Goal: Task Accomplishment & Management: Manage account settings

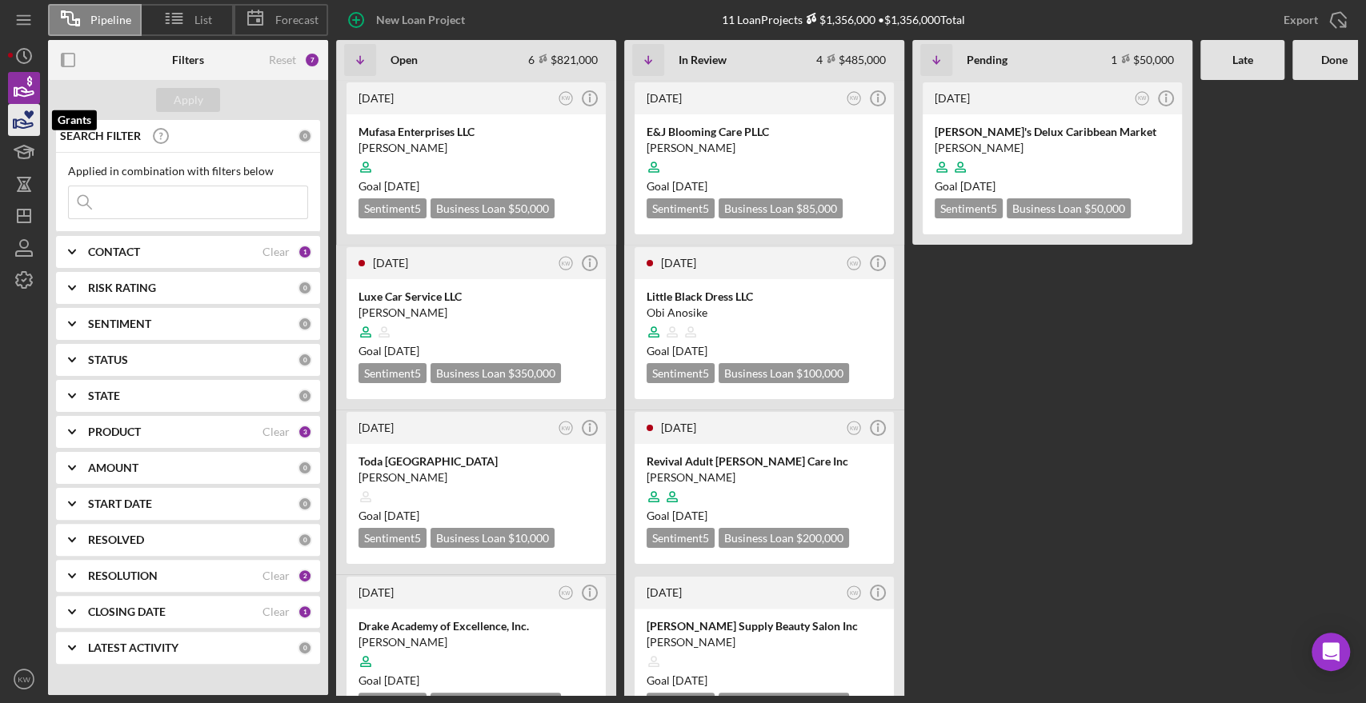
click at [28, 129] on icon "button" at bounding box center [24, 120] width 40 height 40
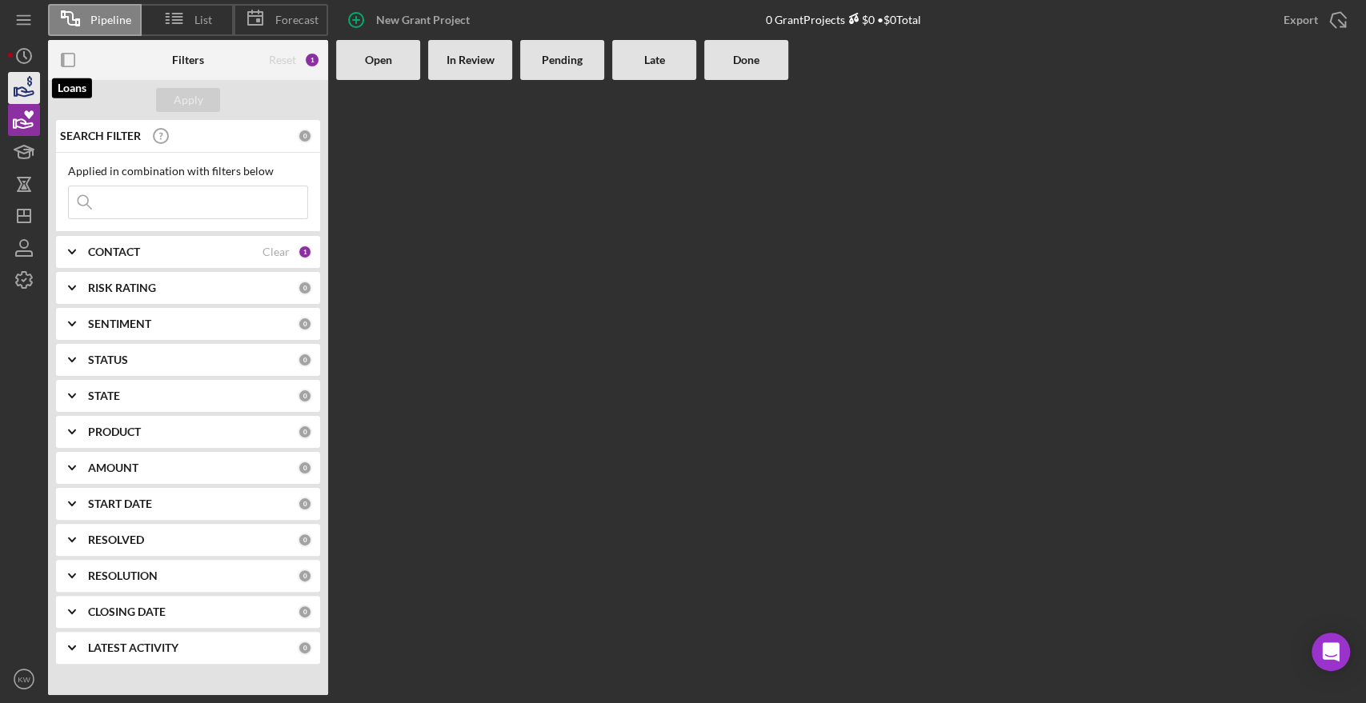
click at [33, 86] on icon "button" at bounding box center [24, 88] width 40 height 40
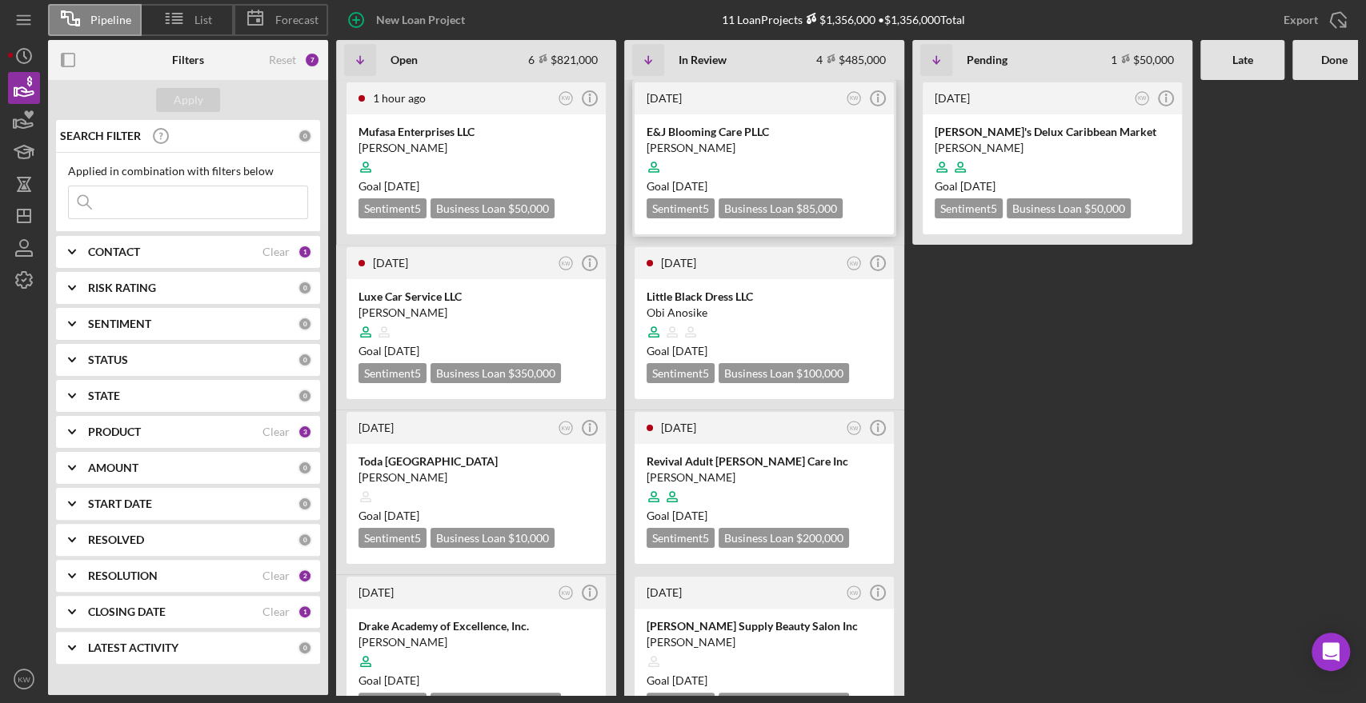
click at [755, 130] on div "E&J Blooming Care PLLC" at bounding box center [763, 132] width 235 height 16
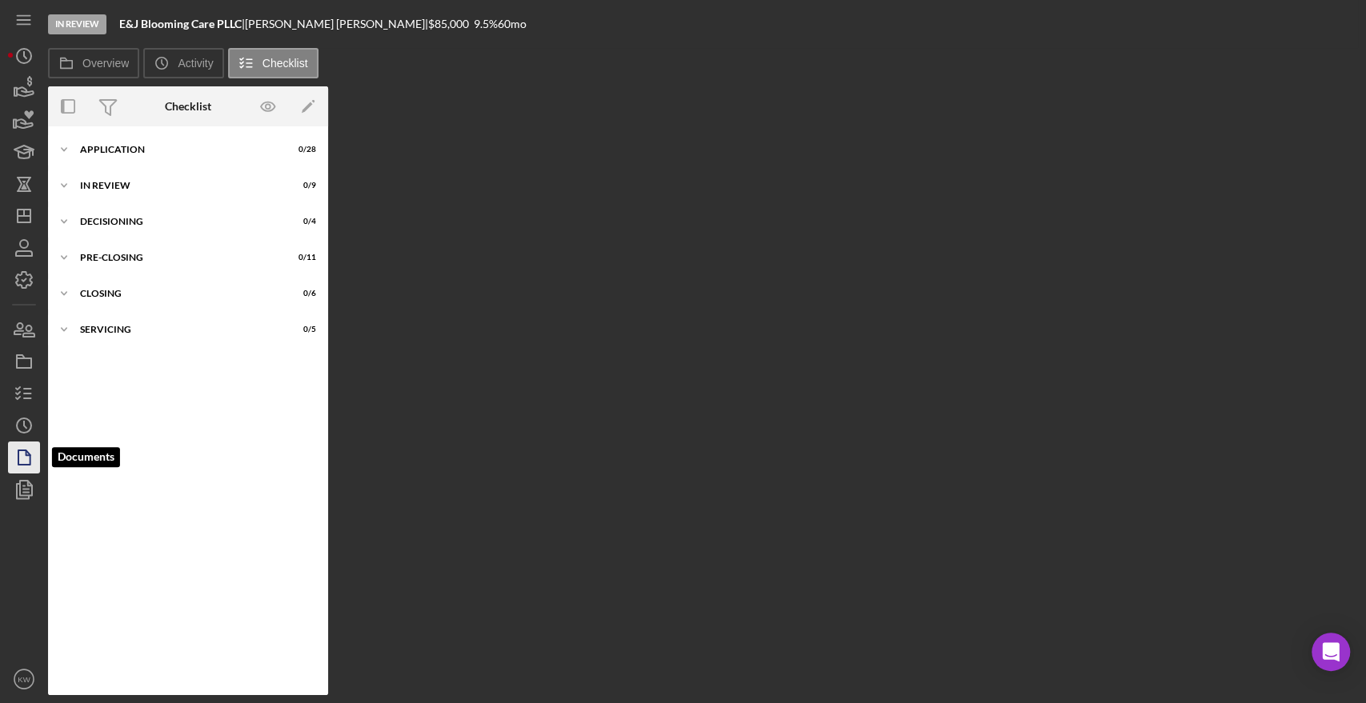
click at [22, 450] on polygon "button" at bounding box center [24, 457] width 12 height 14
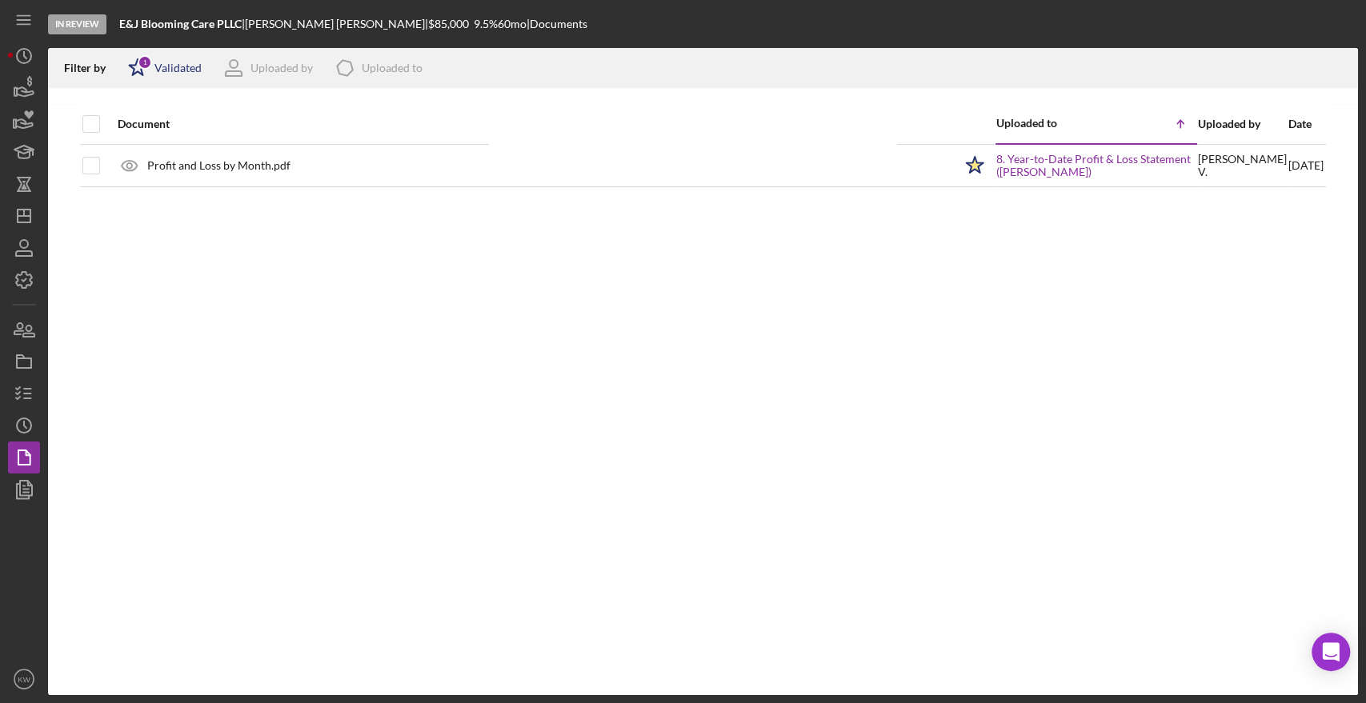
click at [183, 58] on div "Icon/Star 1 Validated" at bounding box center [160, 68] width 84 height 40
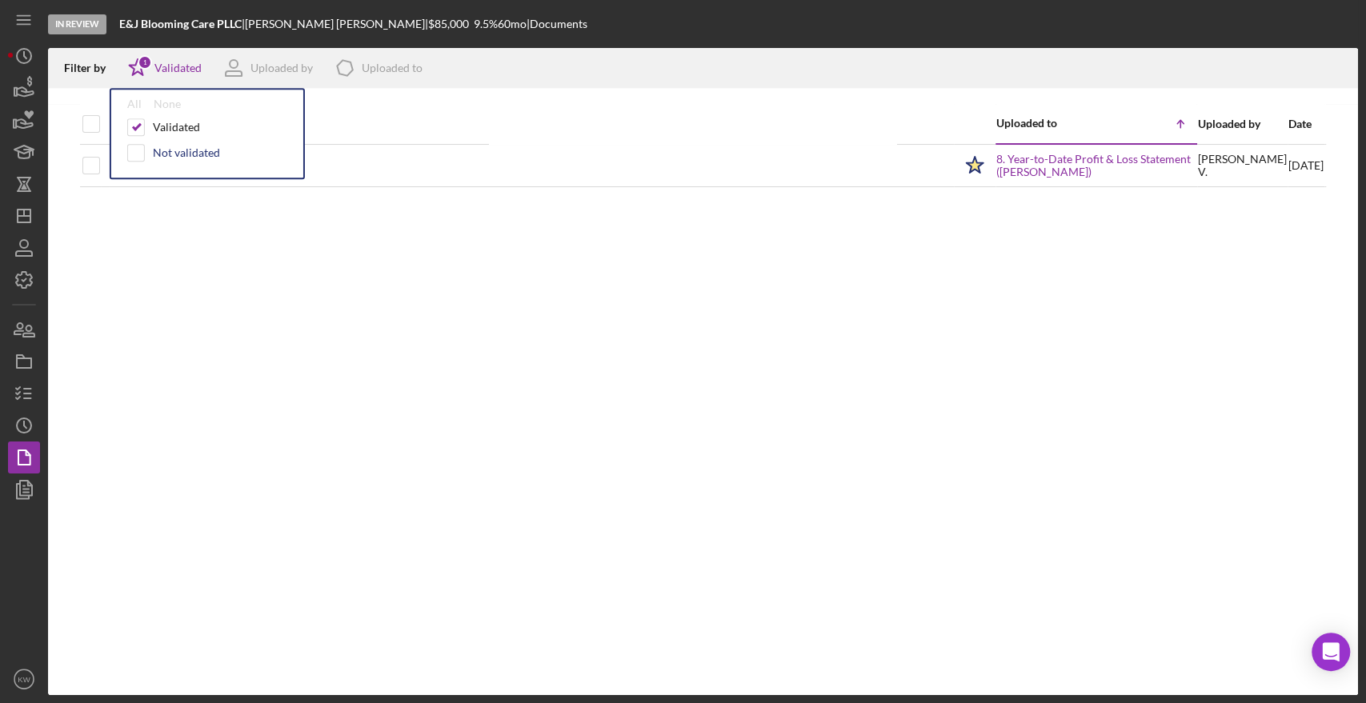
click at [171, 147] on div "Not validated" at bounding box center [186, 152] width 67 height 13
checkbox input "true"
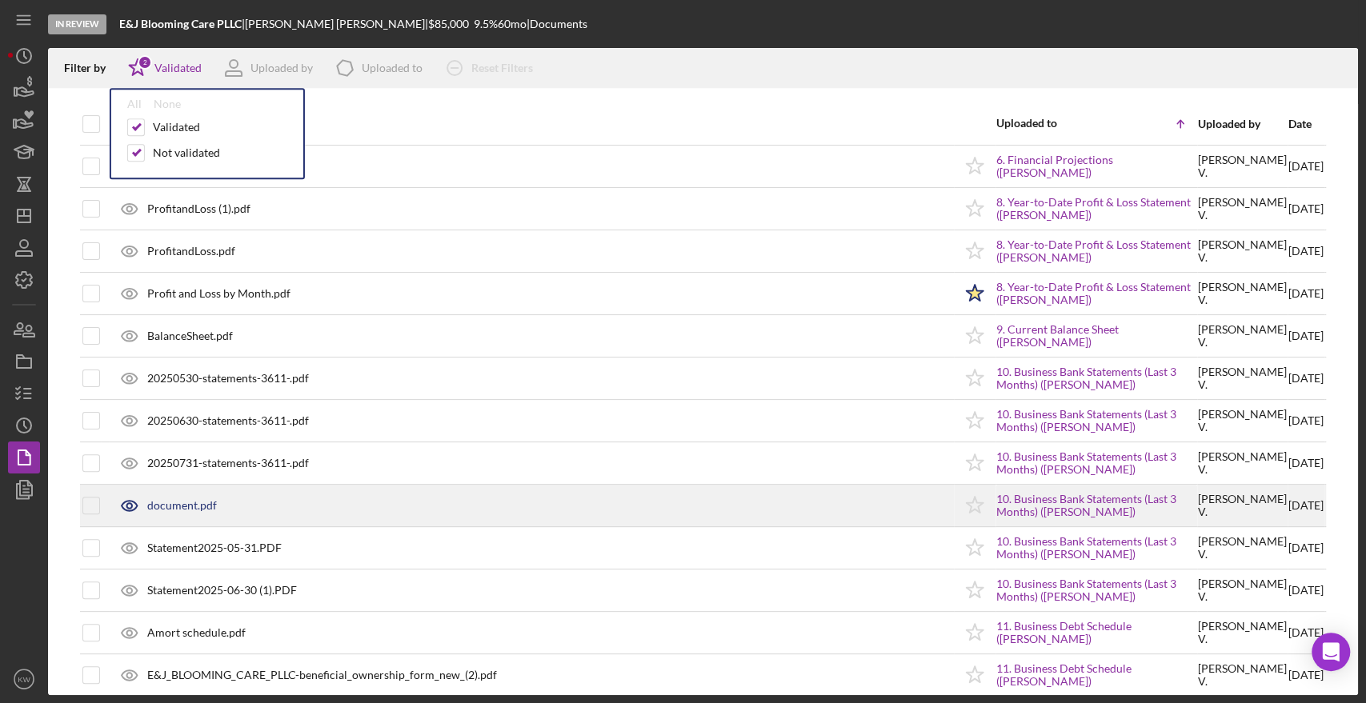
scroll to position [444, 0]
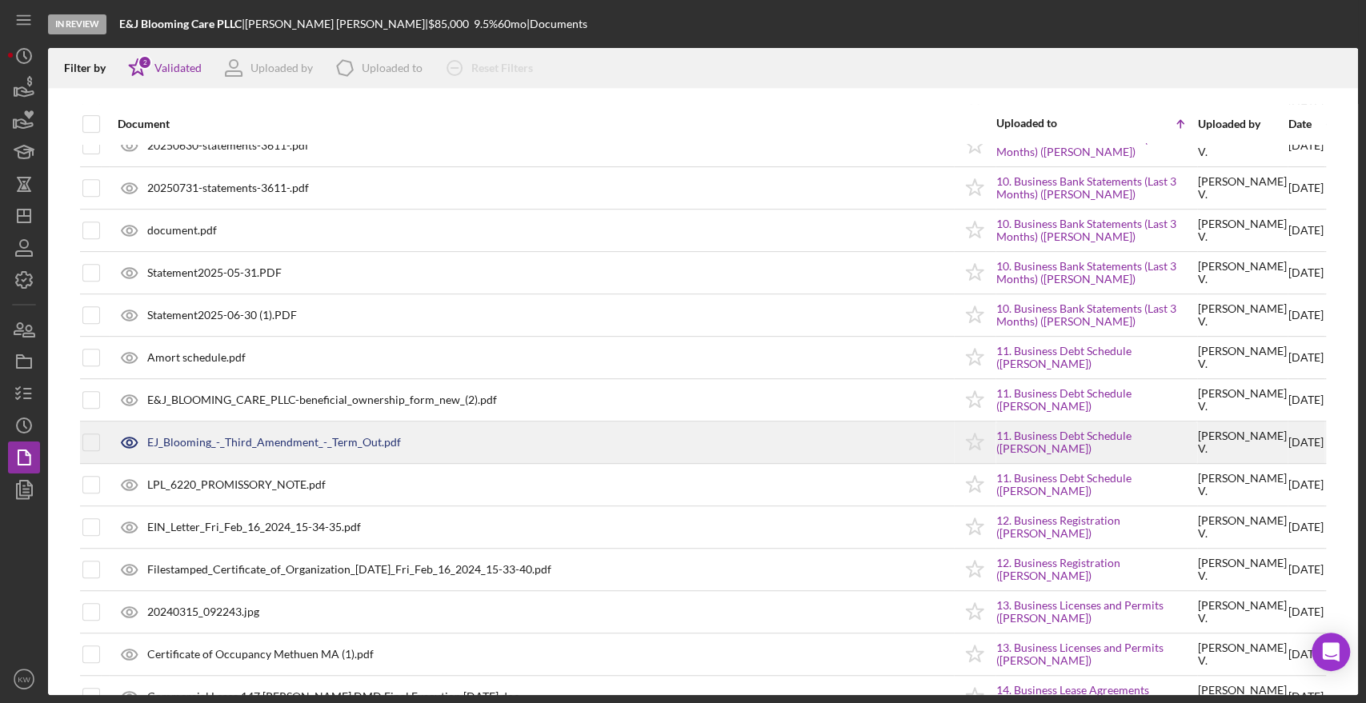
click at [306, 436] on div "EJ_Blooming_-_Third_Amendment_-_Term_Out.pdf" at bounding box center [274, 442] width 254 height 13
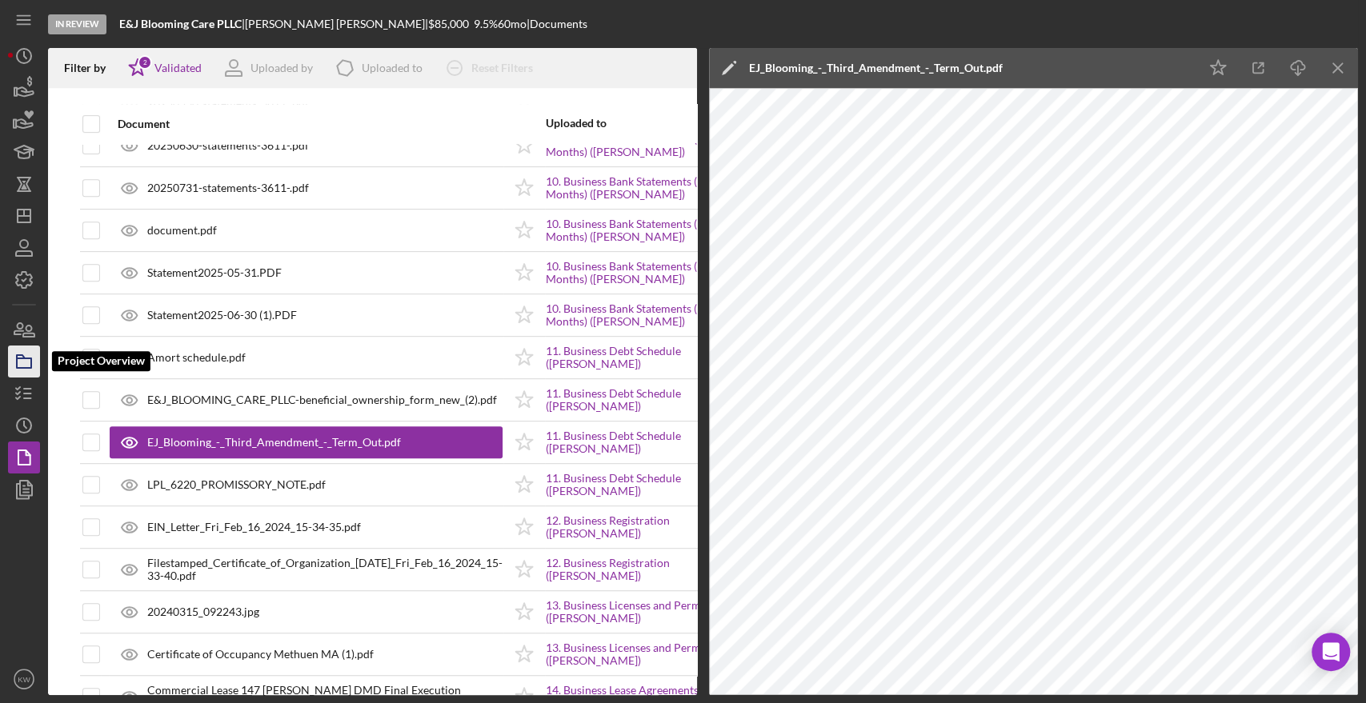
click at [26, 365] on icon "button" at bounding box center [24, 362] width 40 height 40
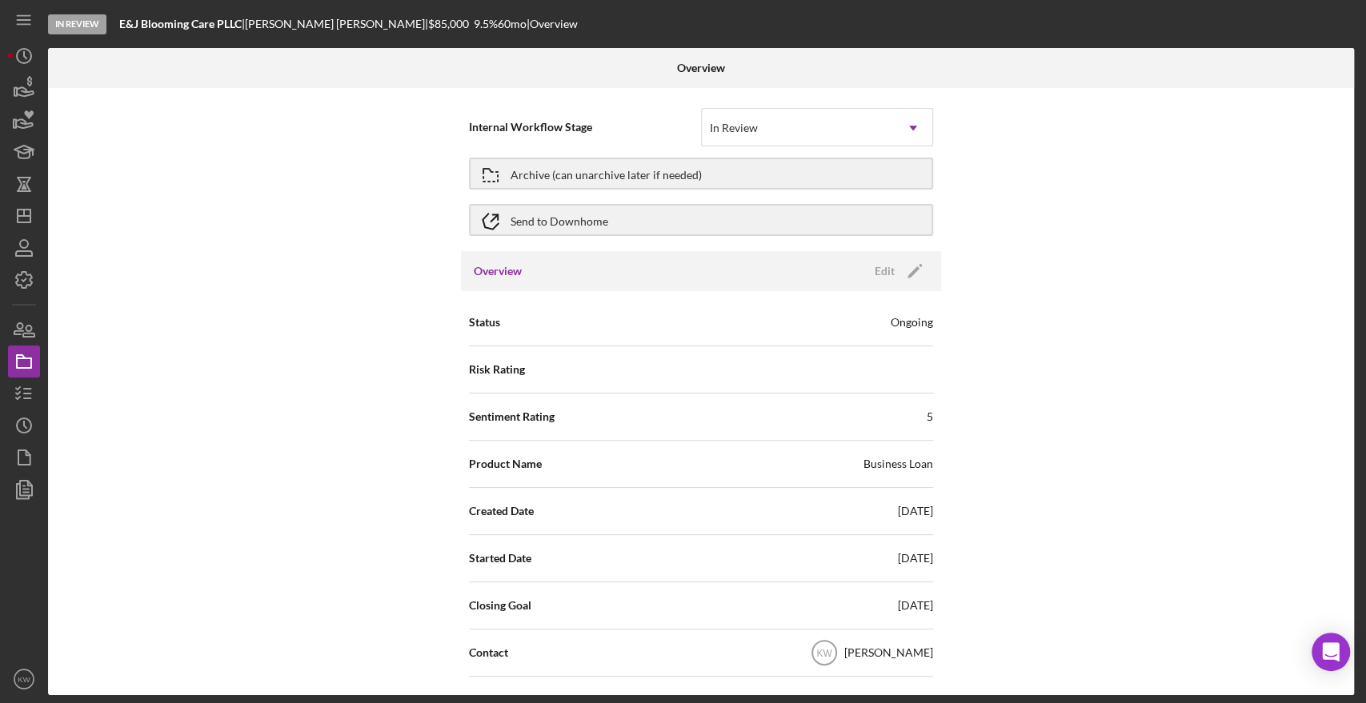
click at [4, 342] on div "In Review E&J Blooming Care PLLC | Eliana Valdez | $85,000 $85,000 9.5 % 60 mo …" at bounding box center [683, 351] width 1366 height 703
click at [13, 330] on icon "button" at bounding box center [24, 330] width 40 height 40
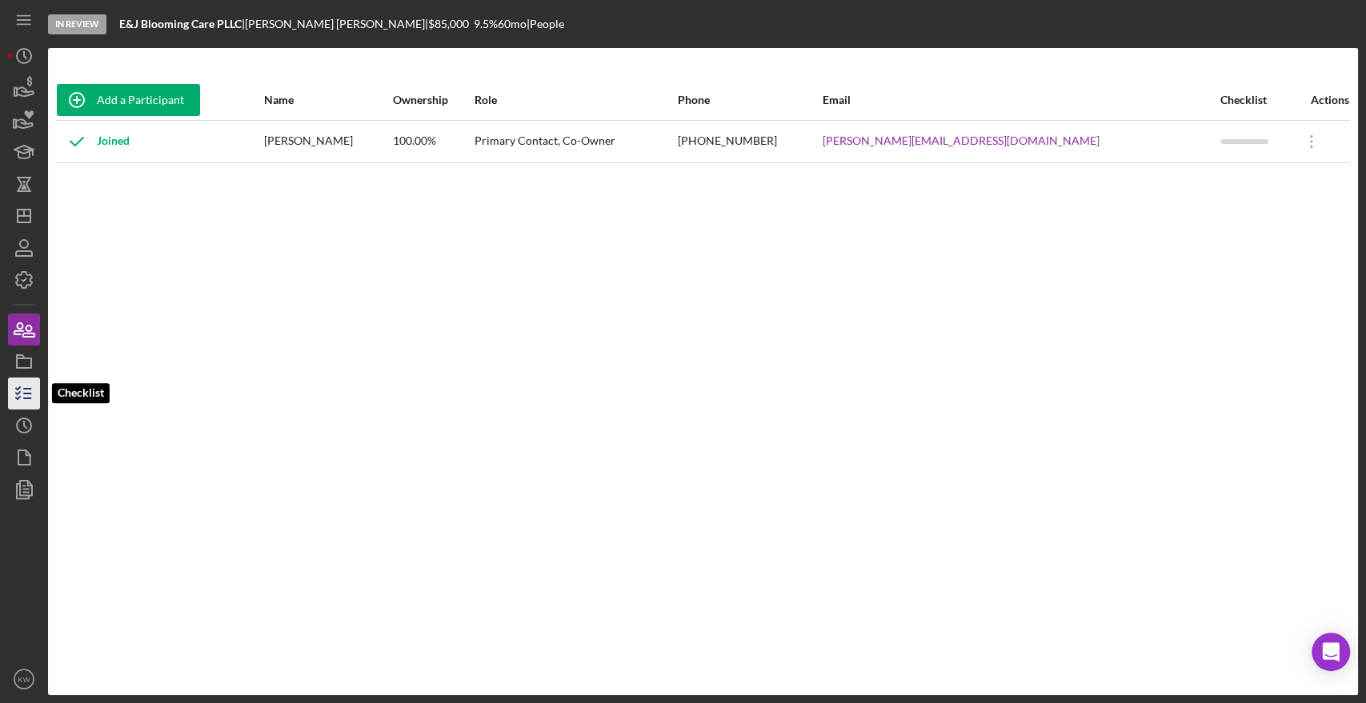
click at [22, 385] on icon "button" at bounding box center [24, 394] width 40 height 40
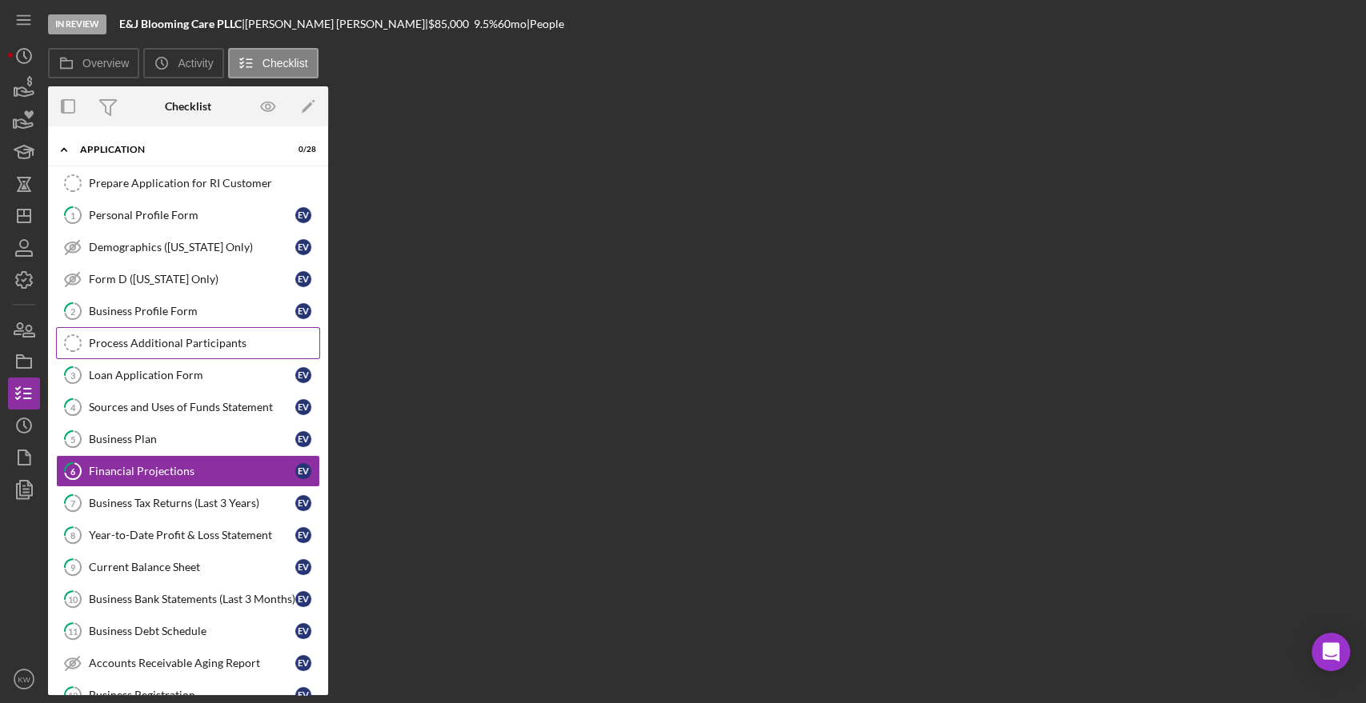
scroll to position [58, 0]
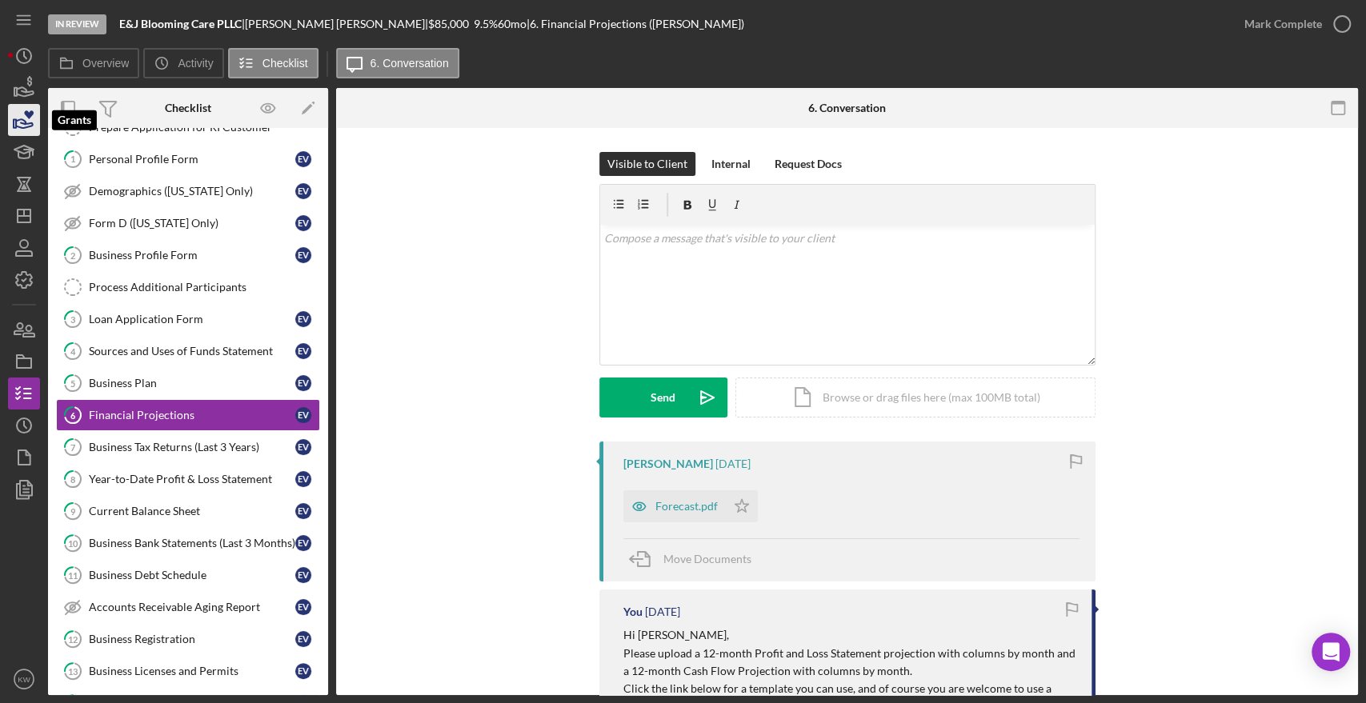
click at [20, 114] on icon "button" at bounding box center [24, 120] width 40 height 40
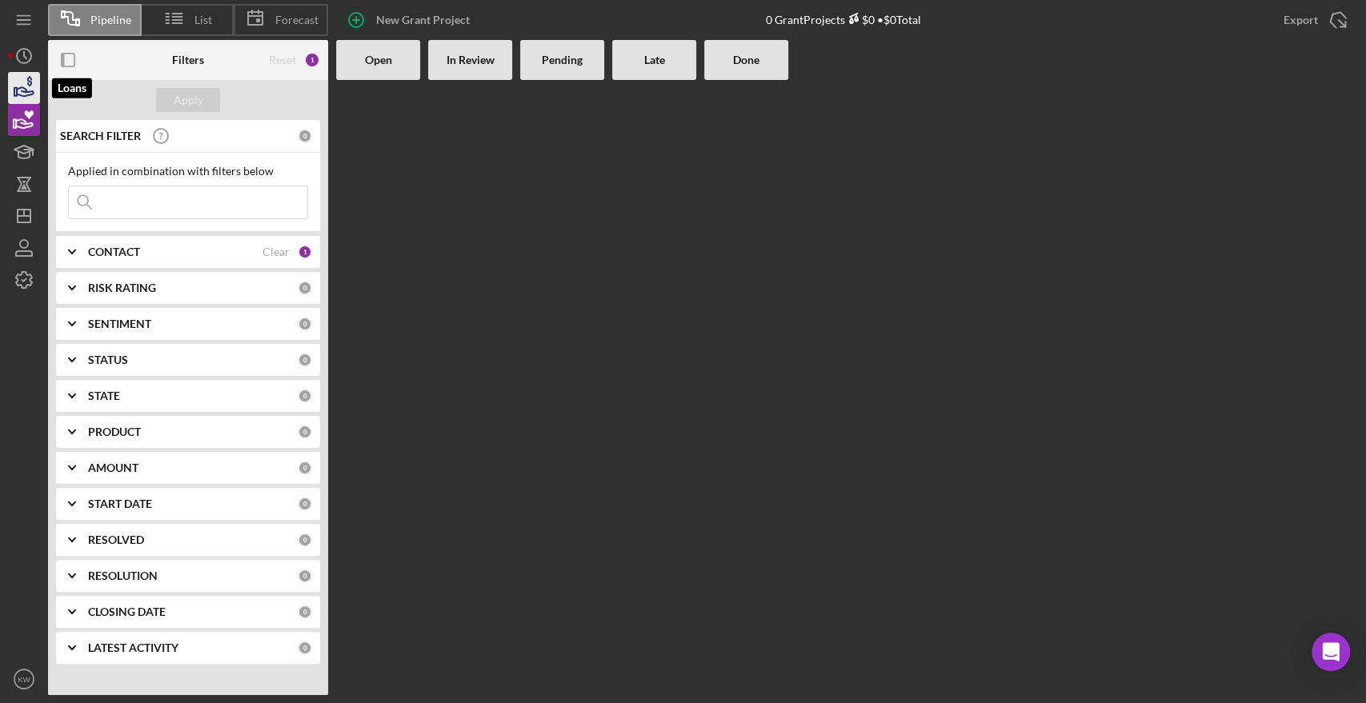
click at [17, 88] on polygon "button" at bounding box center [15, 92] width 2 height 8
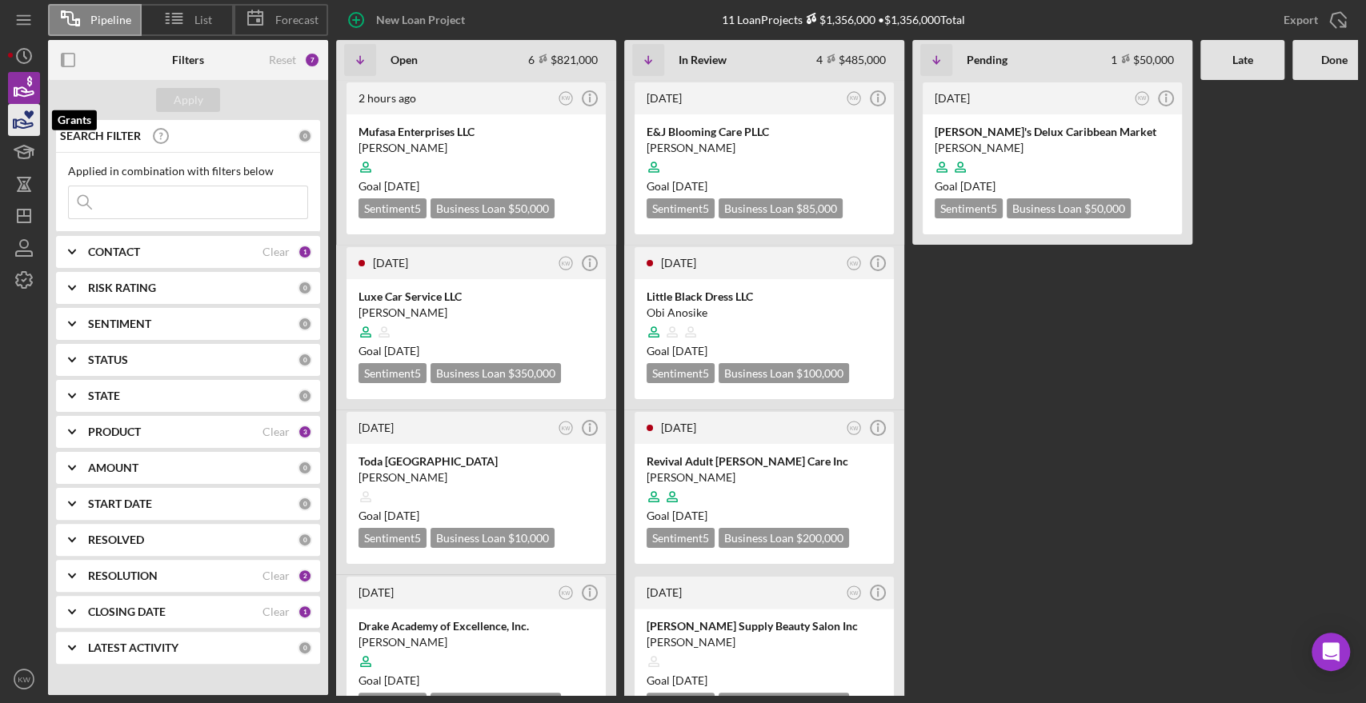
click at [16, 120] on polygon "button" at bounding box center [15, 124] width 2 height 8
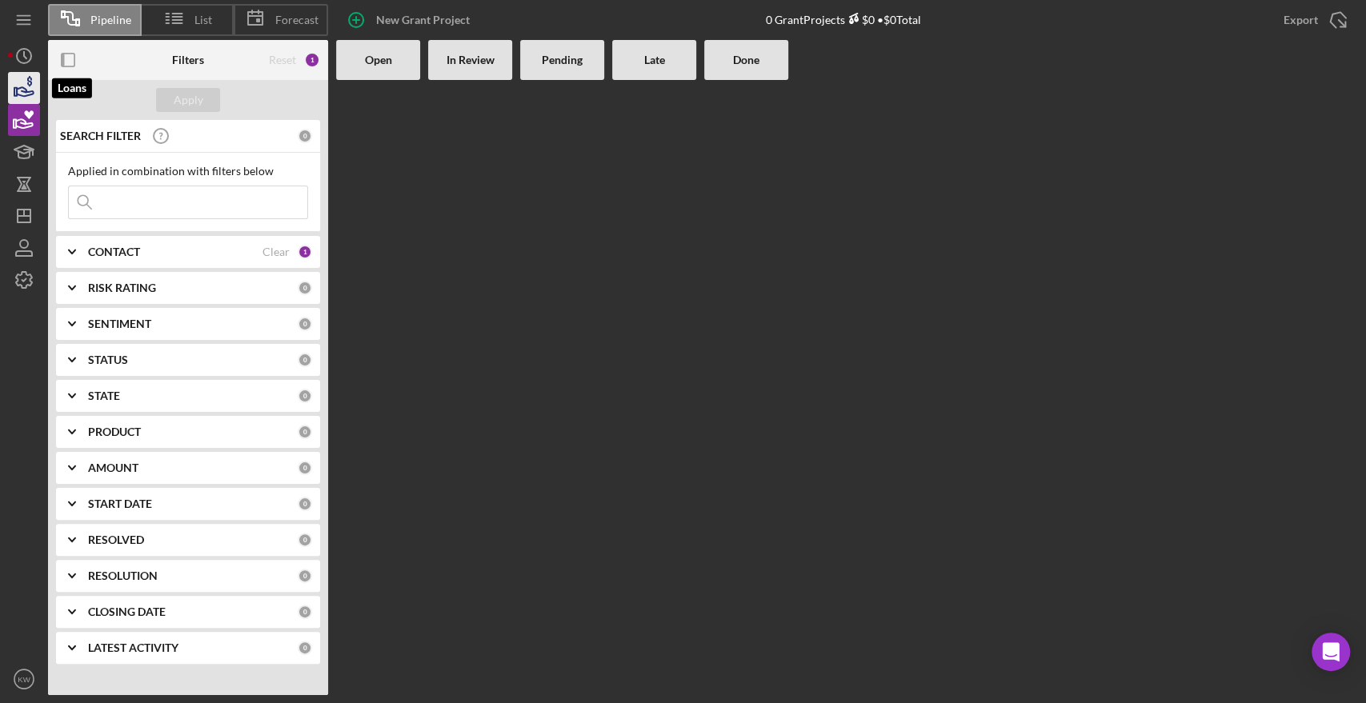
click at [16, 92] on polygon "button" at bounding box center [15, 92] width 2 height 8
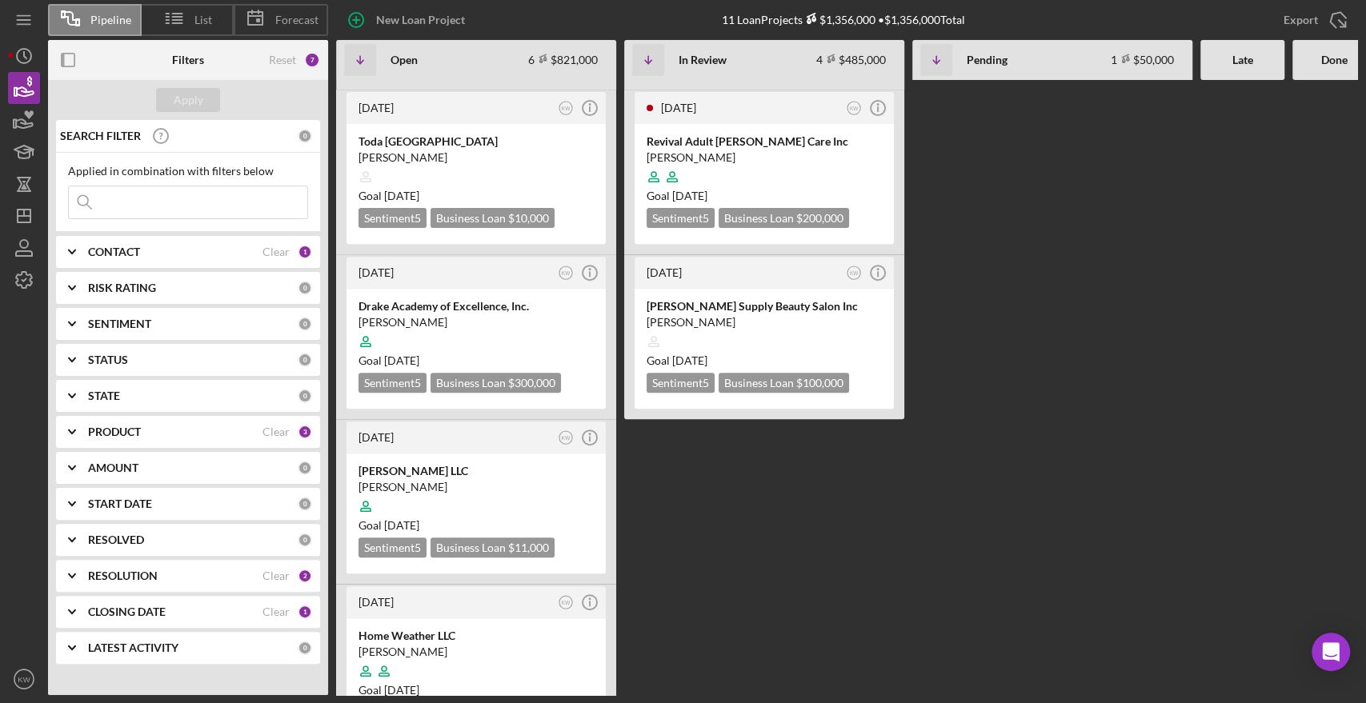
scroll to position [178, 0]
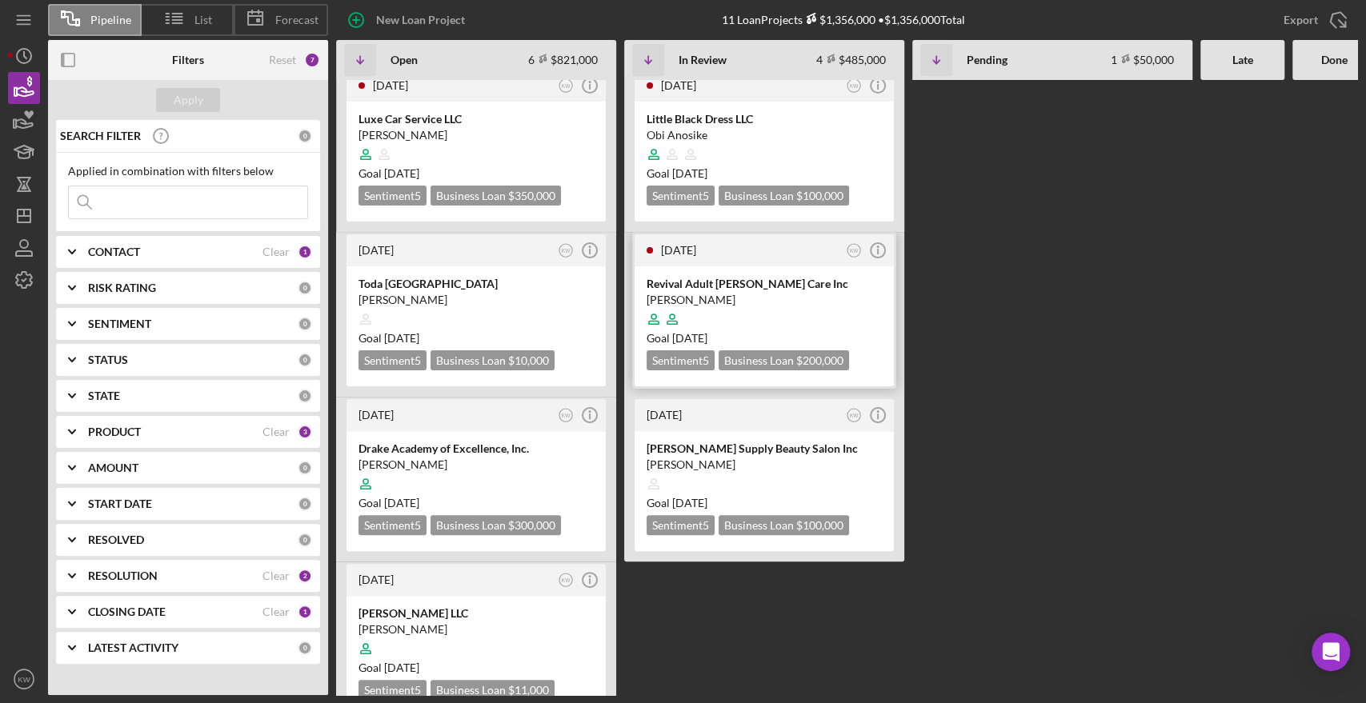
click at [729, 294] on div "Junia Joseph" at bounding box center [763, 300] width 235 height 16
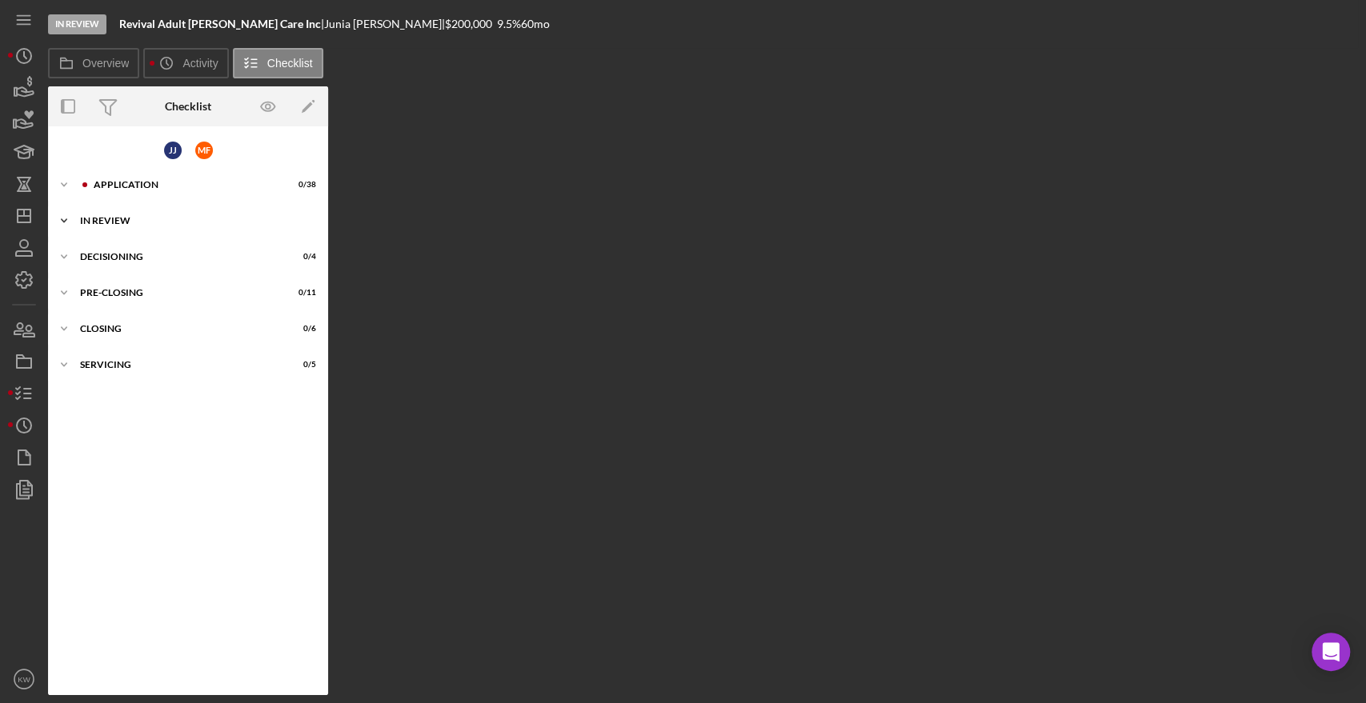
click at [102, 216] on div "In Review" at bounding box center [194, 221] width 228 height 10
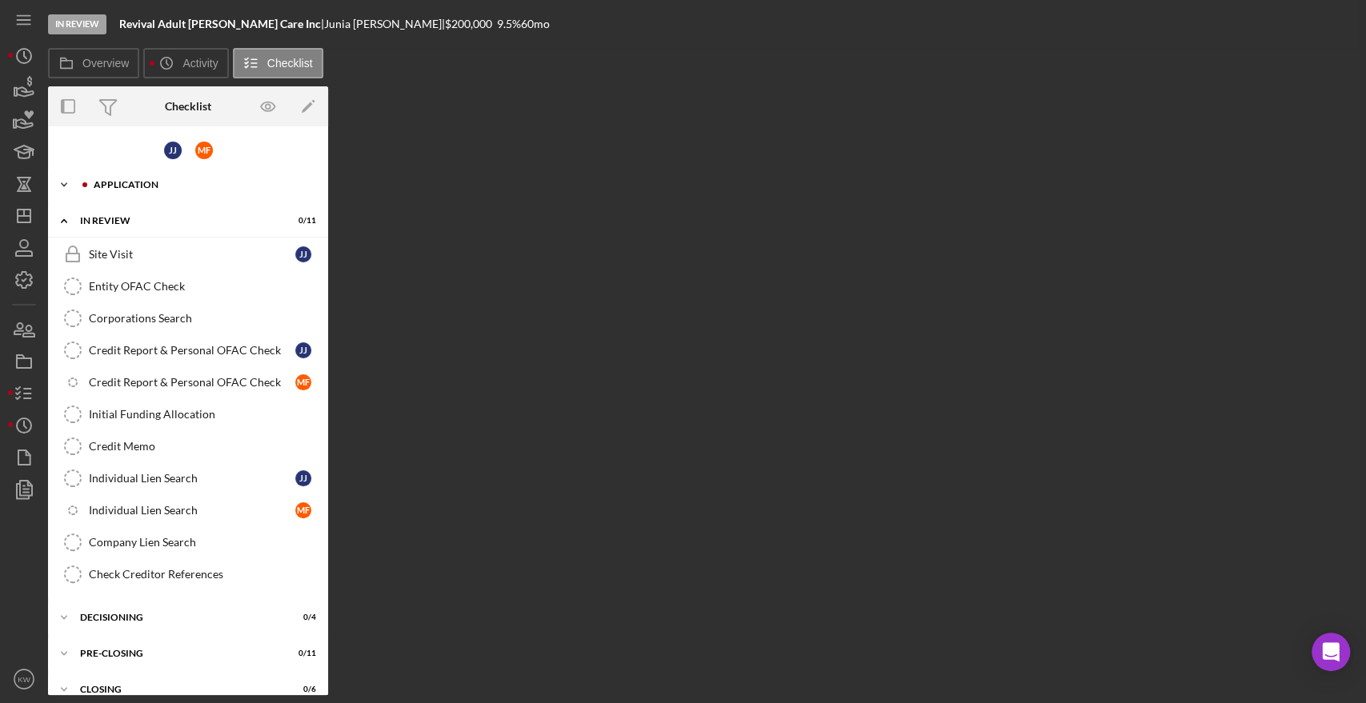
click at [105, 178] on div "Icon/Expander Application 0 / 38" at bounding box center [188, 185] width 280 height 32
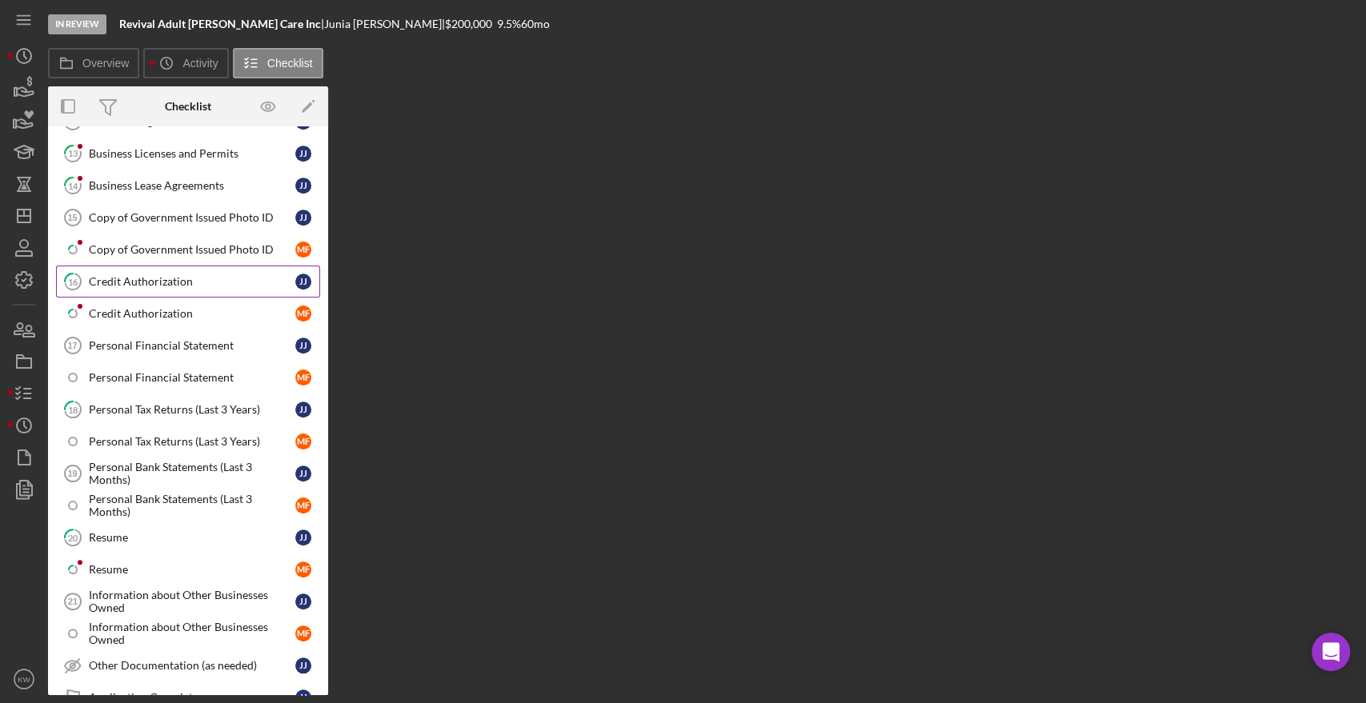
scroll to position [710, 0]
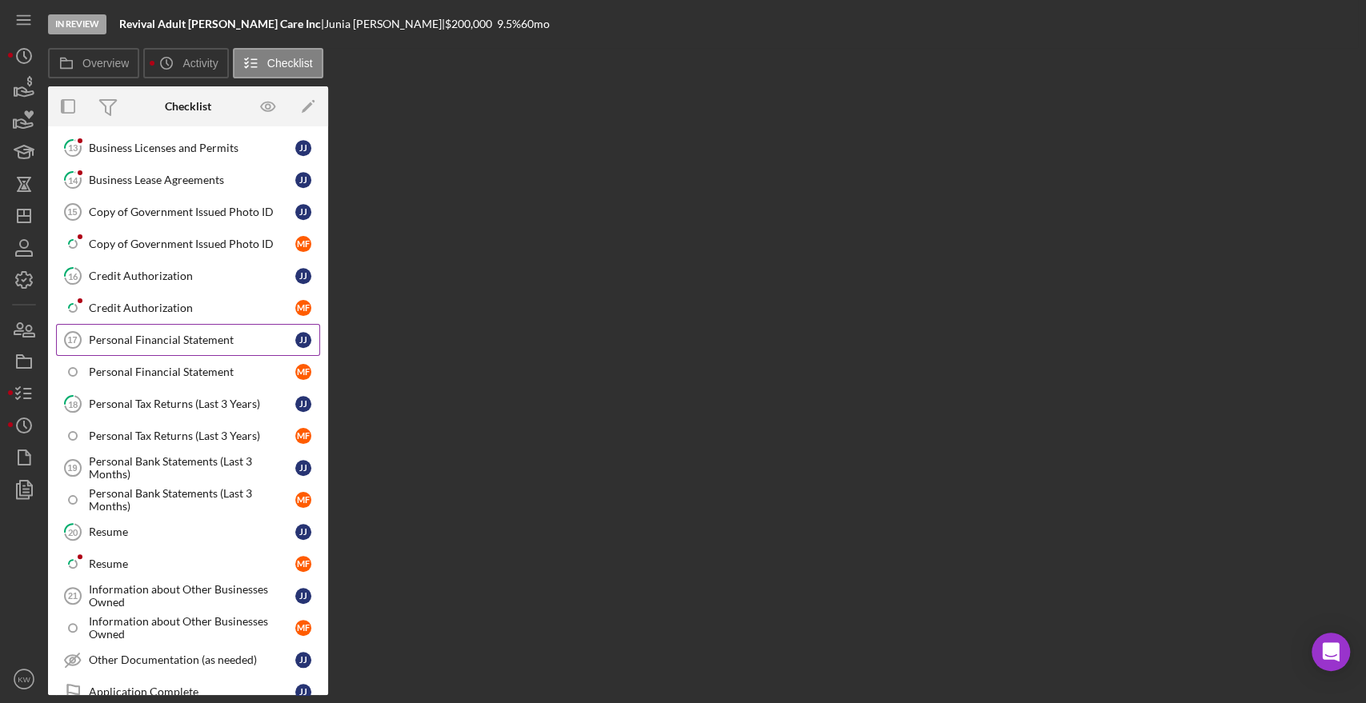
click at [165, 334] on div "Personal Financial Statement" at bounding box center [192, 340] width 206 height 13
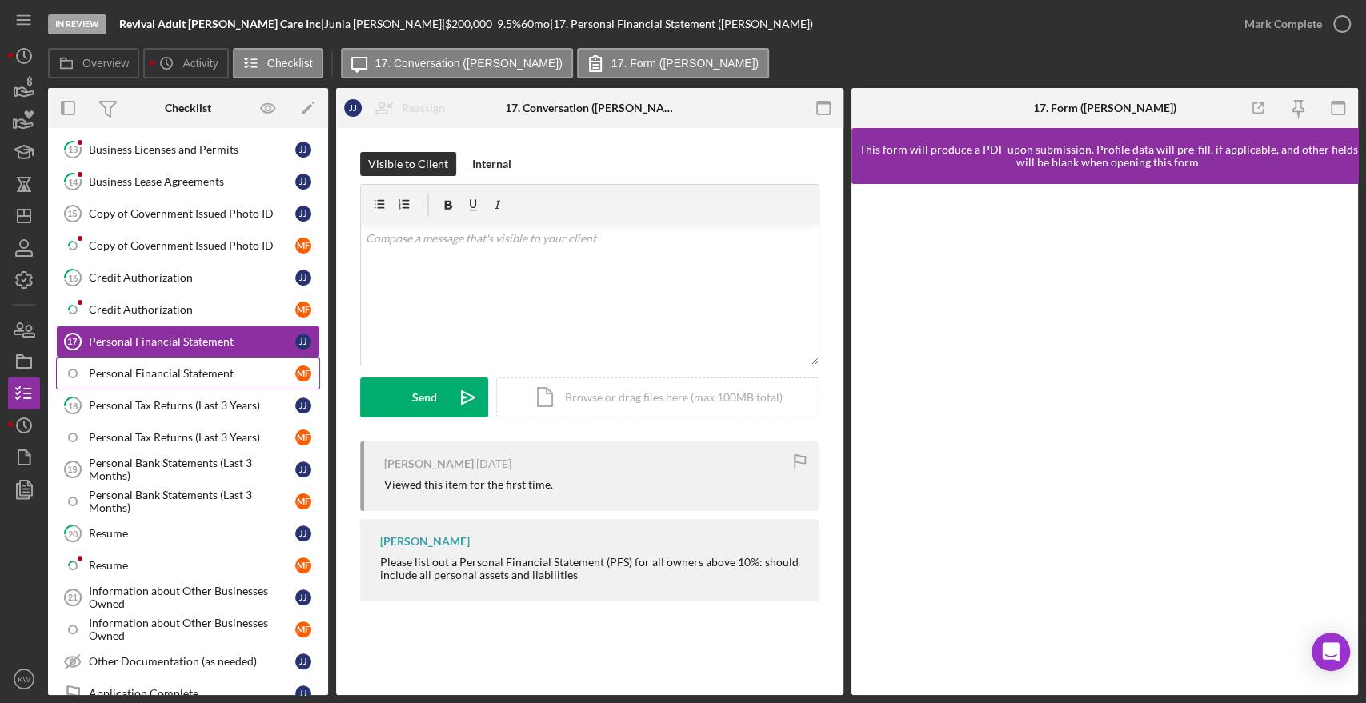
click at [150, 367] on div "Personal Financial Statement" at bounding box center [192, 373] width 206 height 13
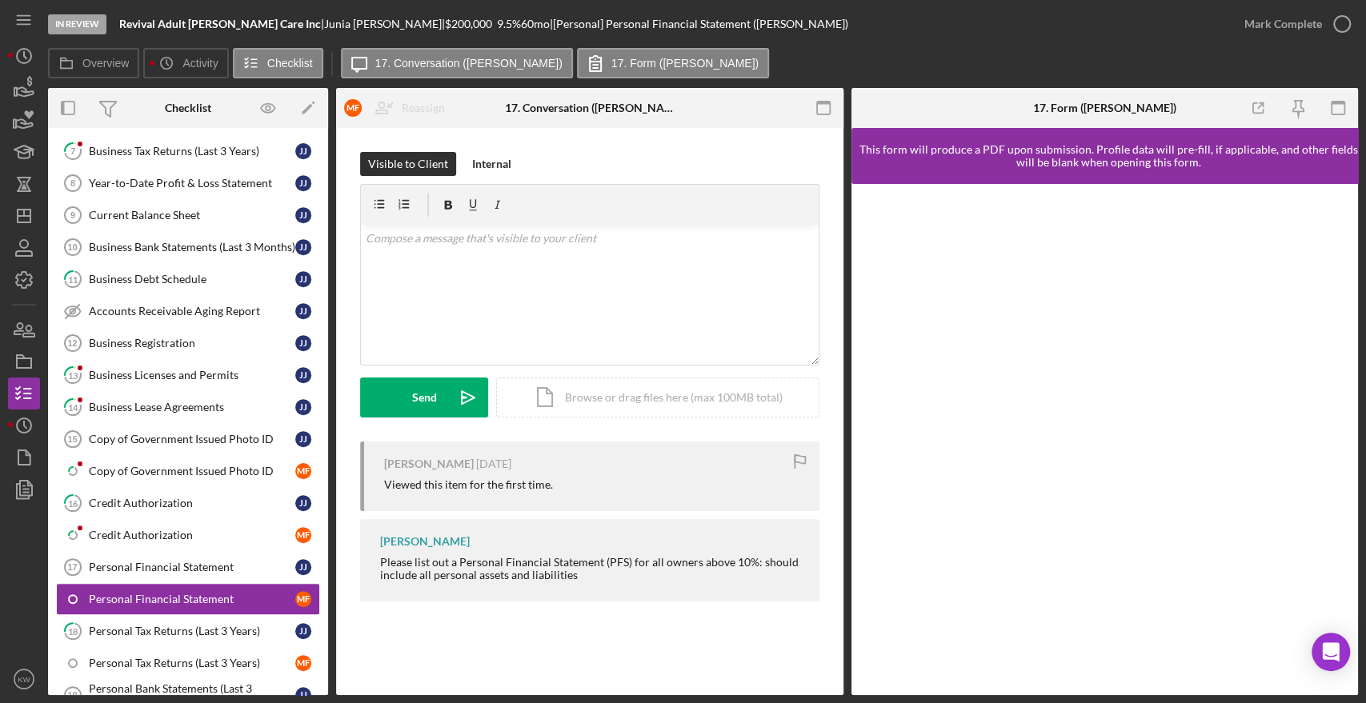
scroll to position [444, 0]
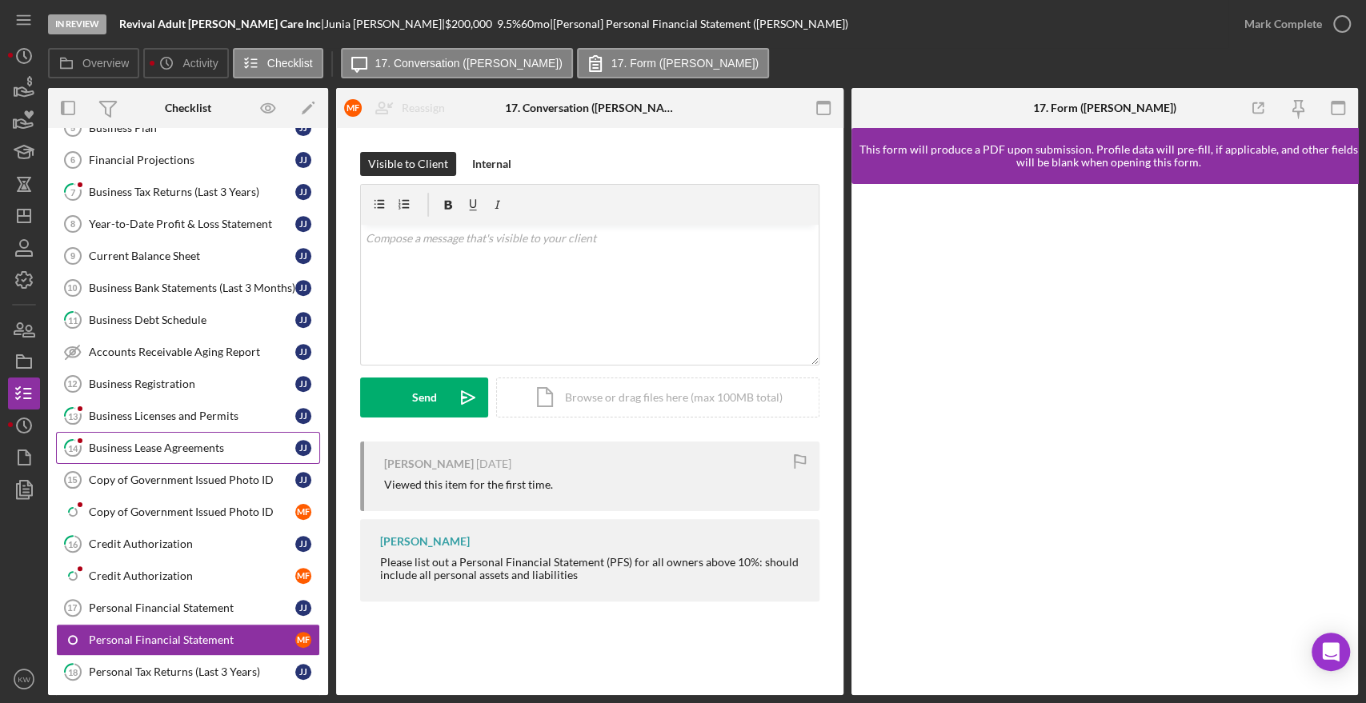
click at [122, 443] on div "Business Lease Agreements" at bounding box center [192, 448] width 206 height 13
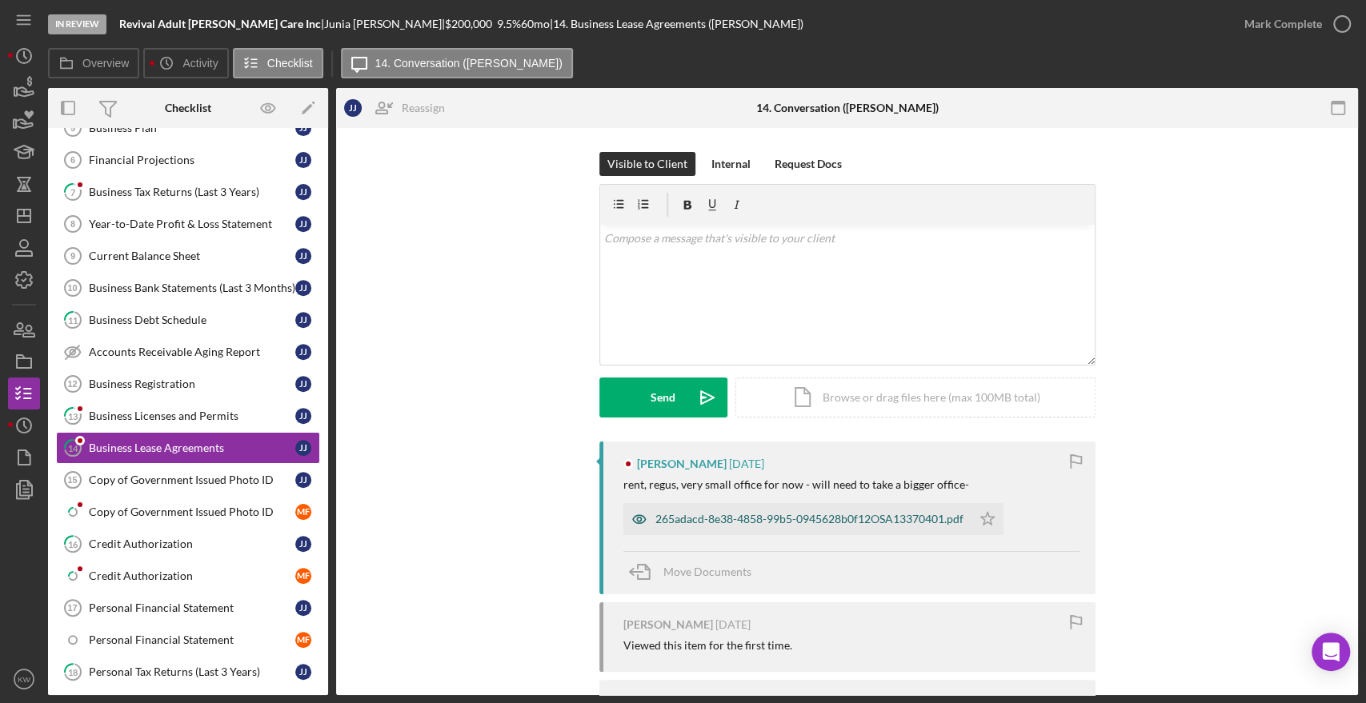
click at [834, 519] on div "265adacd-8e38-4858-99b5-0945628b0f12OSA13370401.pdf" at bounding box center [809, 519] width 308 height 13
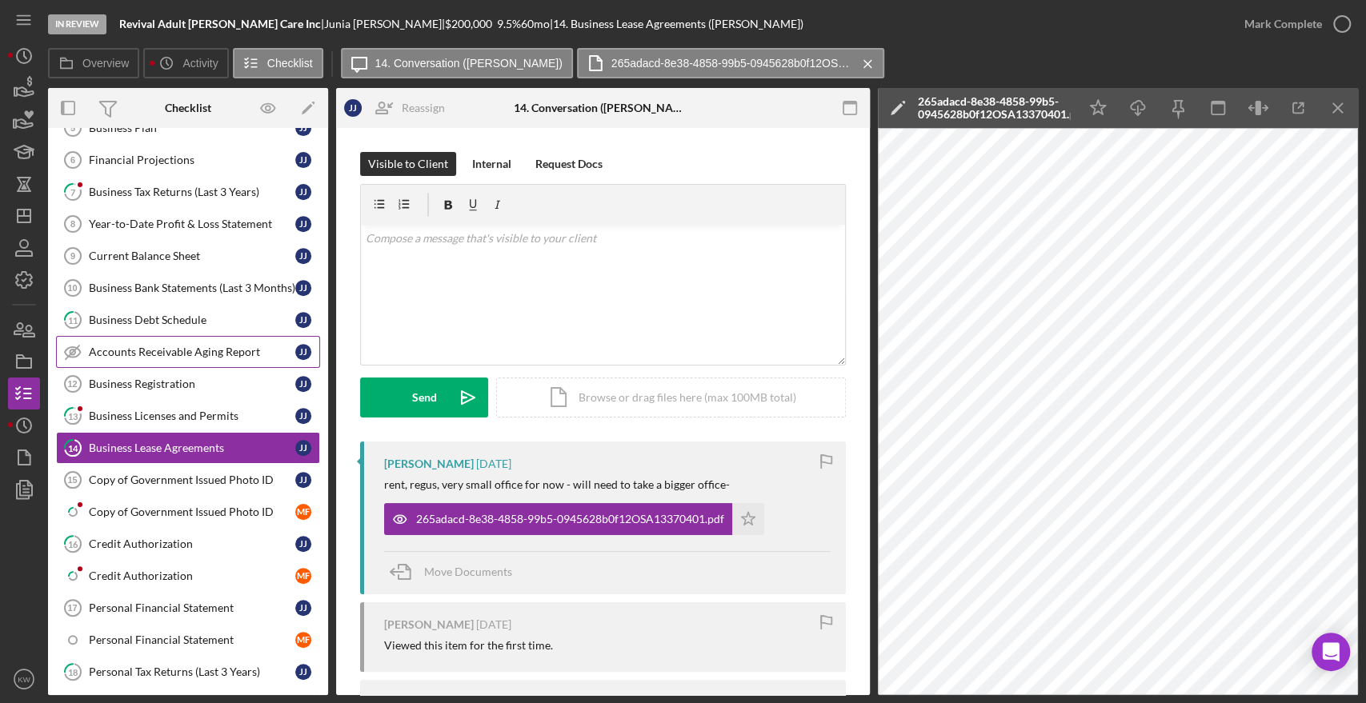
scroll to position [266, 0]
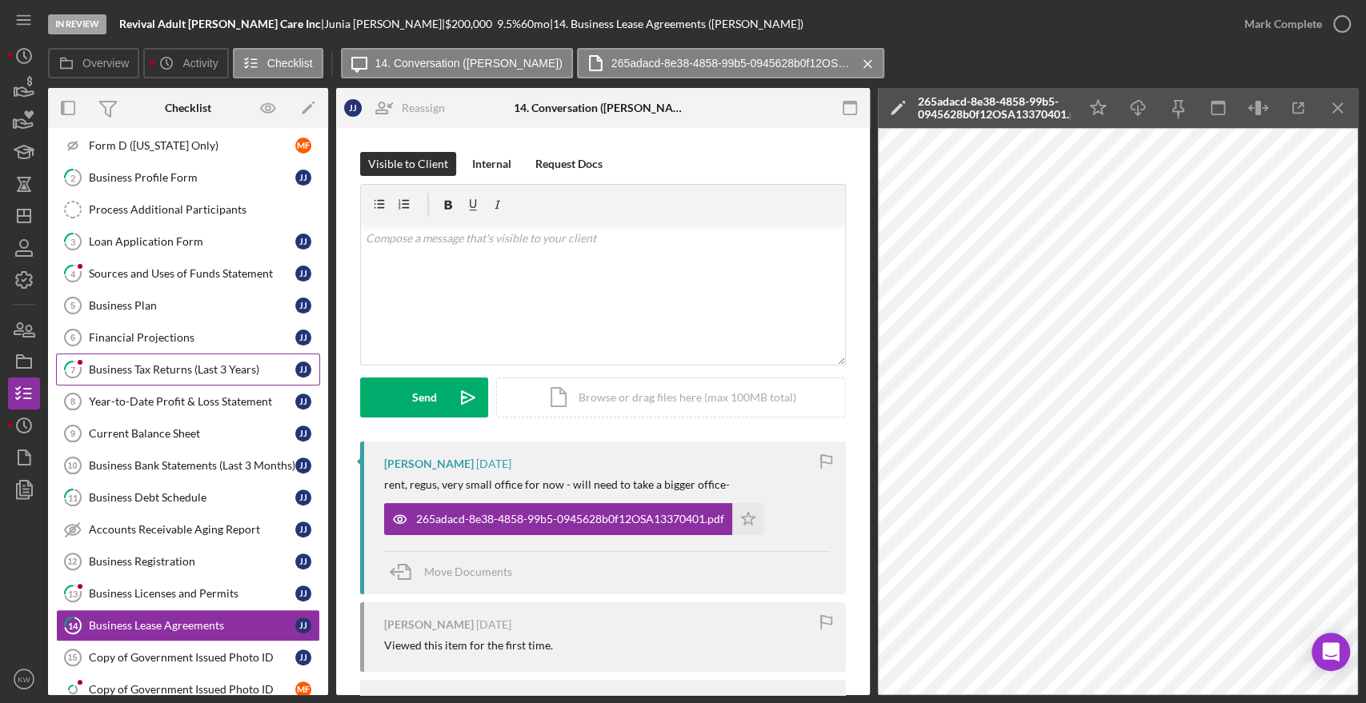
click at [165, 372] on div "Business Tax Returns (Last 3 Years)" at bounding box center [192, 369] width 206 height 13
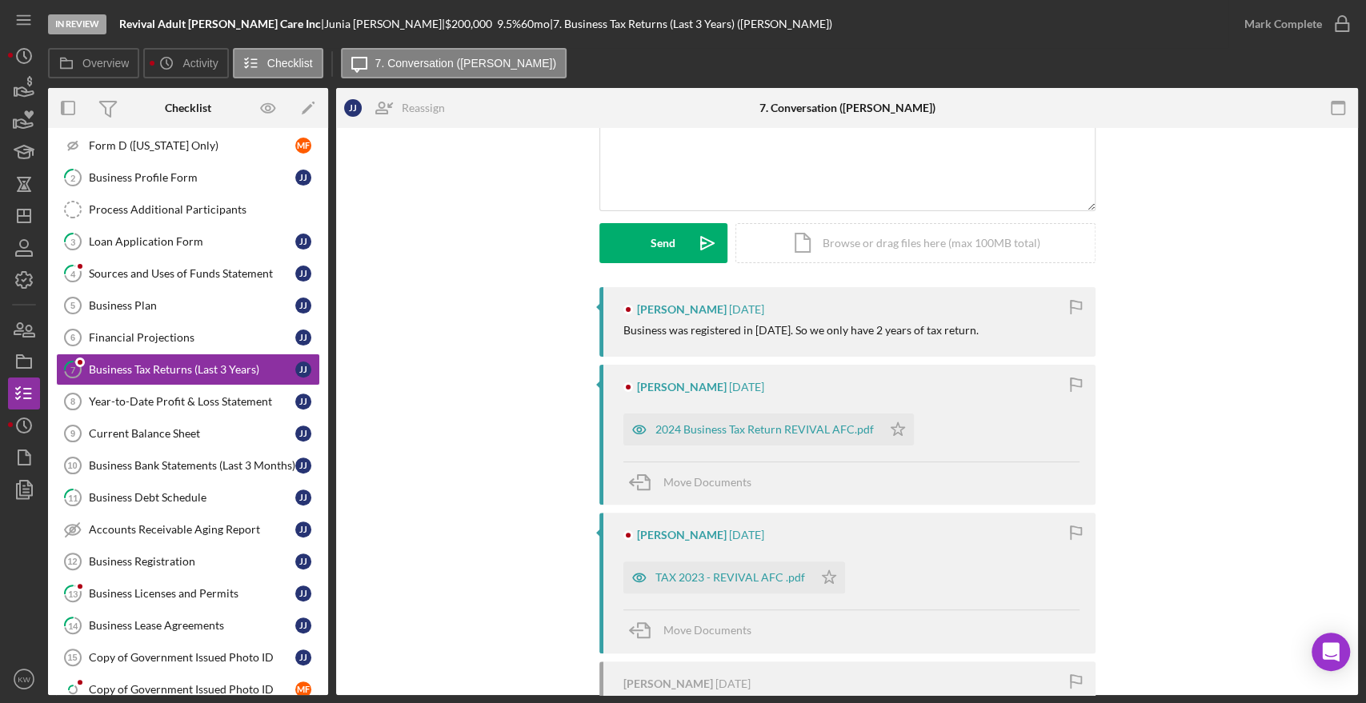
scroll to position [89, 0]
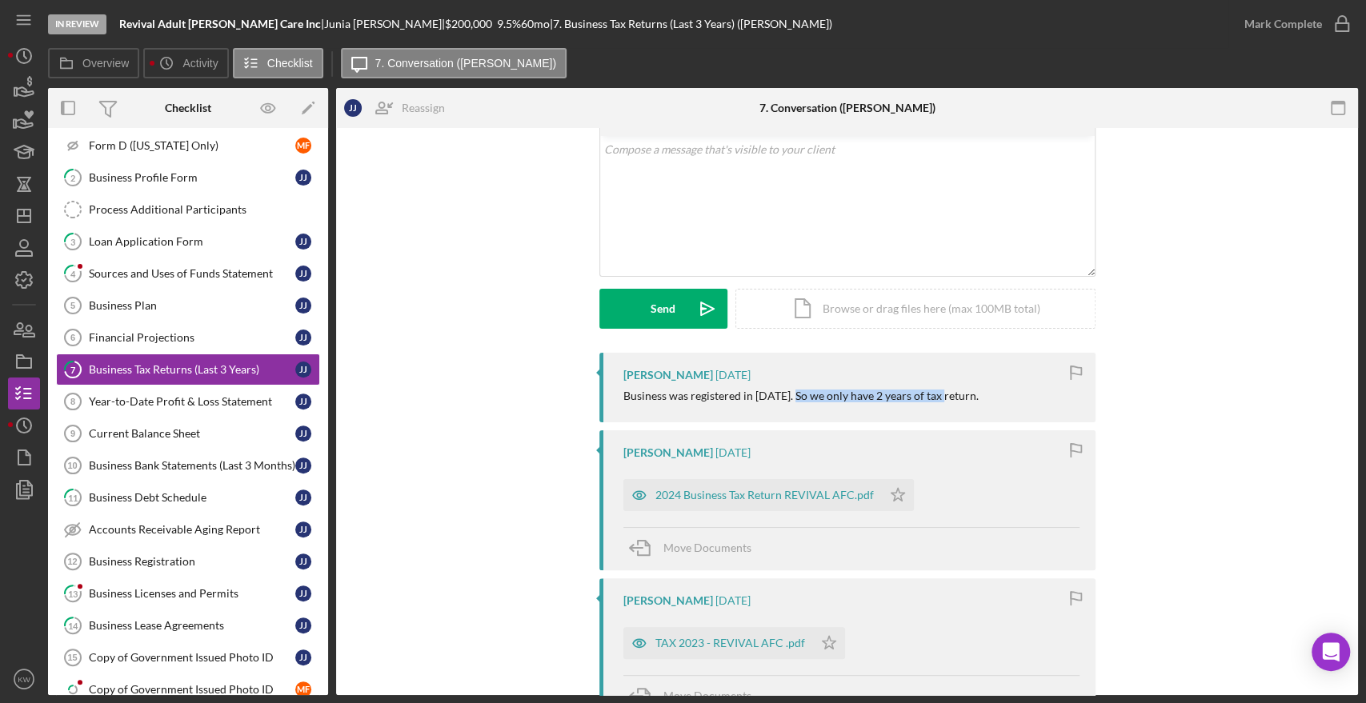
drag, startPoint x: 800, startPoint y: 395, endPoint x: 949, endPoint y: 393, distance: 148.8
click at [949, 393] on div "Business was registered in September 2023. So we only have 2 years of tax retur…" at bounding box center [800, 396] width 355 height 13
click at [826, 498] on div "2024 Business Tax Return REVIVAL AFC.pdf" at bounding box center [764, 495] width 218 height 13
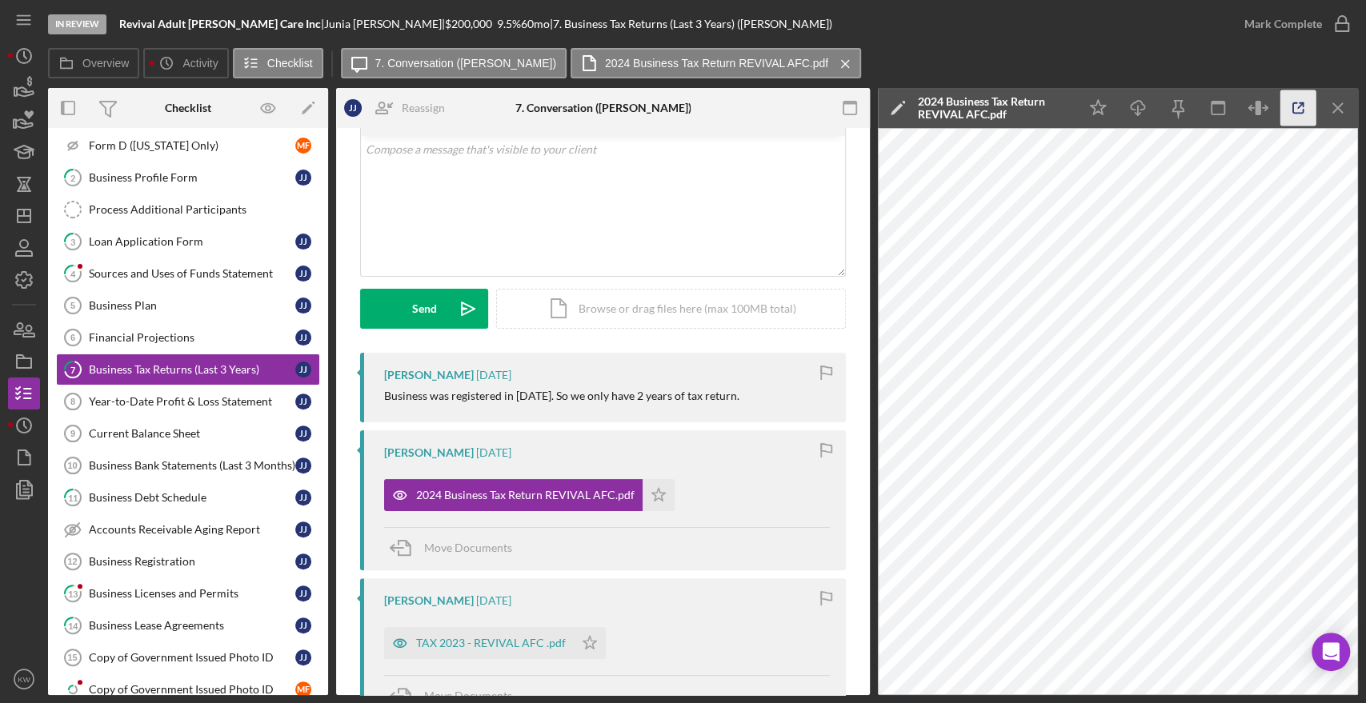
click at [1298, 109] on icon "button" at bounding box center [1298, 108] width 36 height 36
click at [136, 306] on div "Business Plan" at bounding box center [192, 305] width 206 height 13
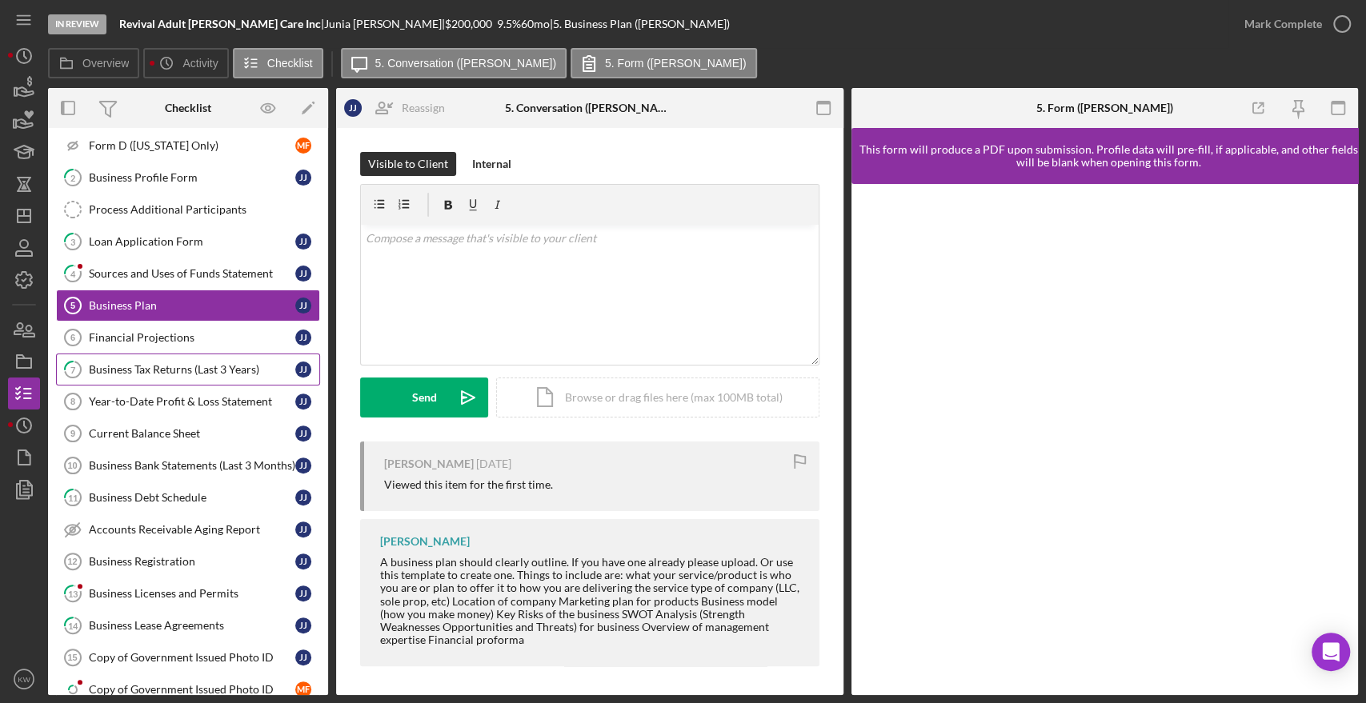
click at [134, 367] on div "Business Tax Returns (Last 3 Years)" at bounding box center [192, 369] width 206 height 13
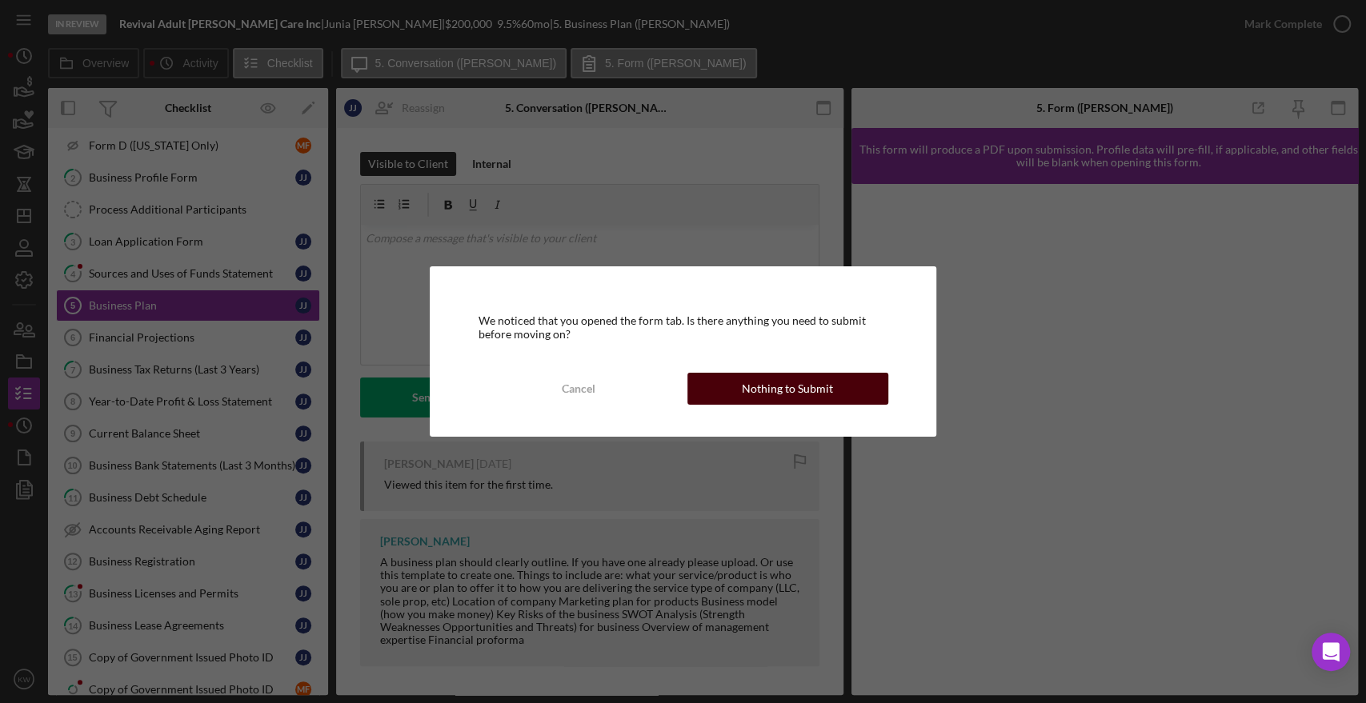
click at [847, 389] on button "Nothing to Submit" at bounding box center [787, 389] width 201 height 32
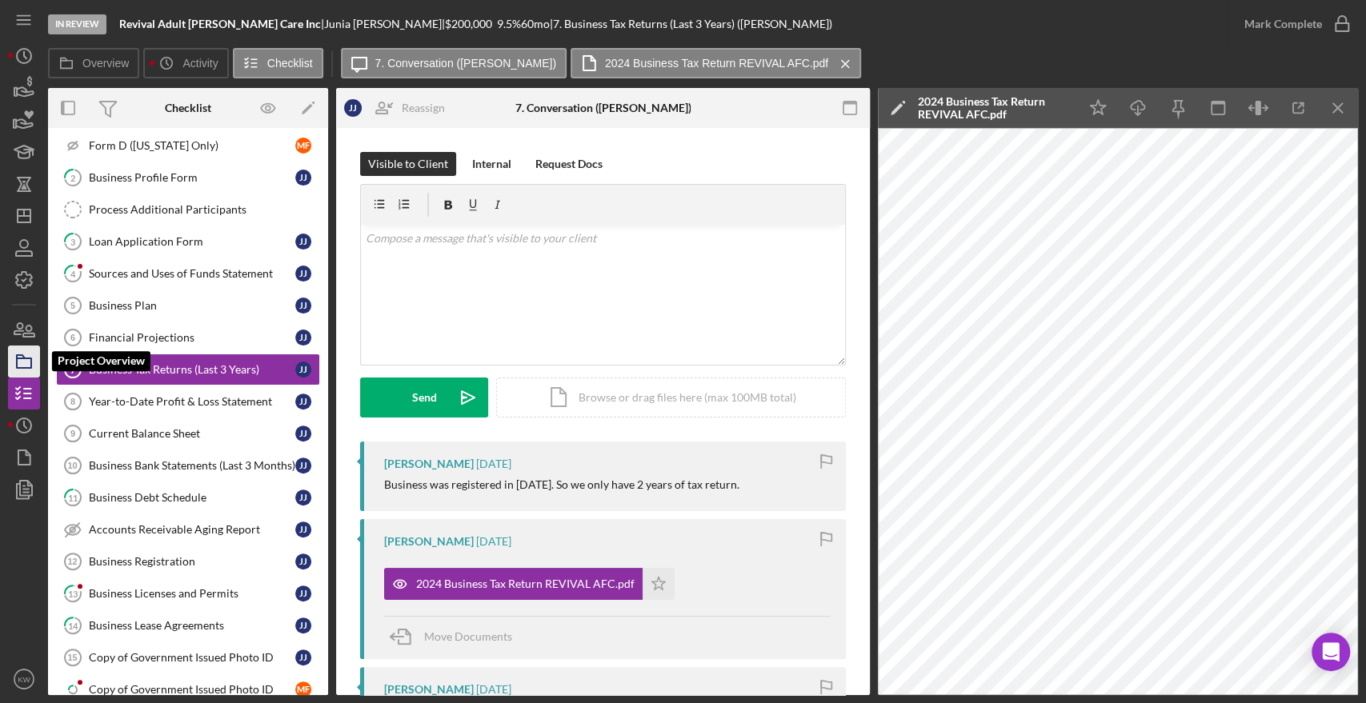
click at [19, 359] on icon "button" at bounding box center [24, 362] width 40 height 40
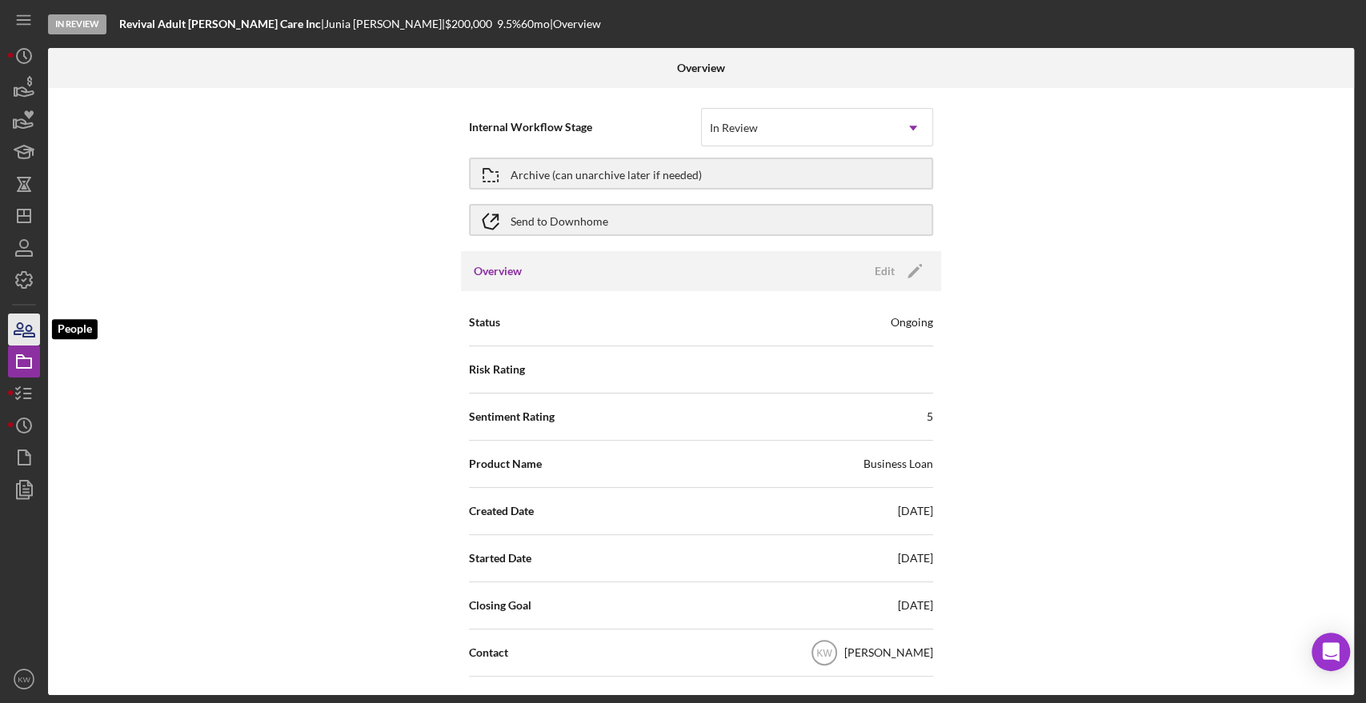
click at [21, 325] on icon "button" at bounding box center [24, 330] width 40 height 40
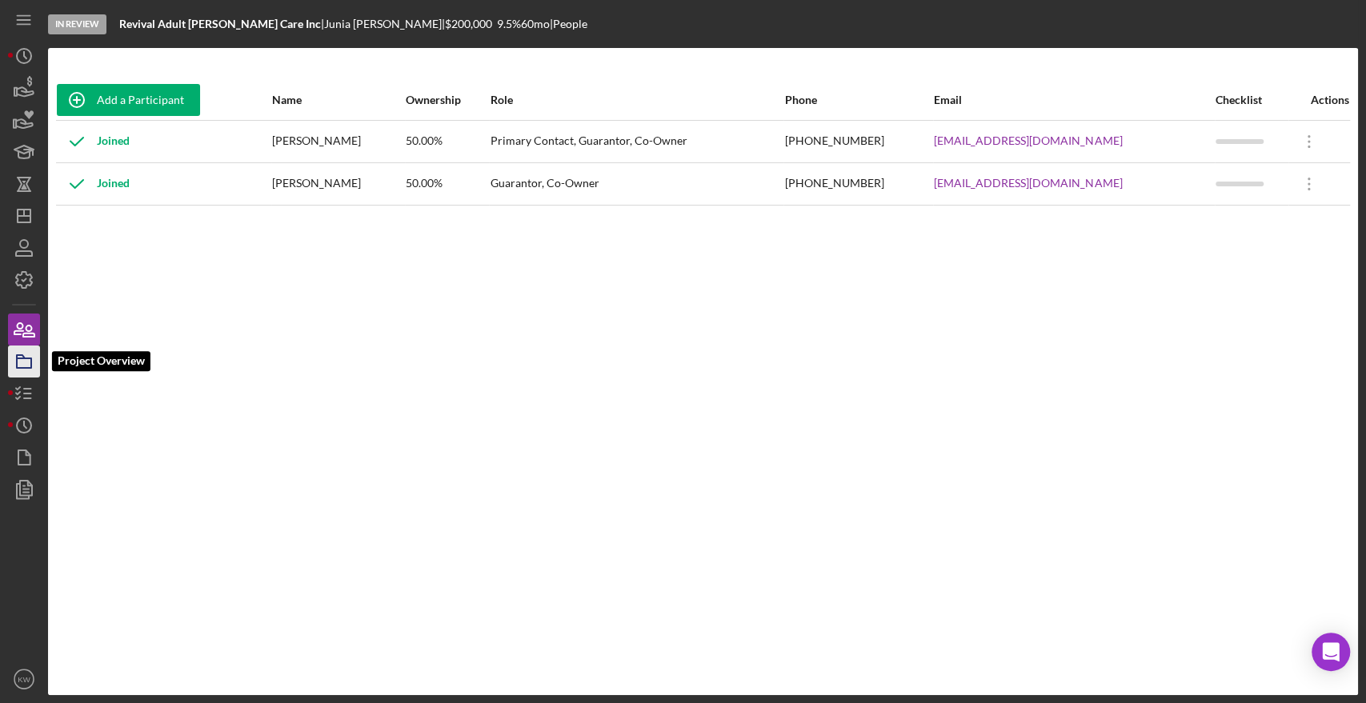
click at [18, 357] on icon "button" at bounding box center [24, 362] width 40 height 40
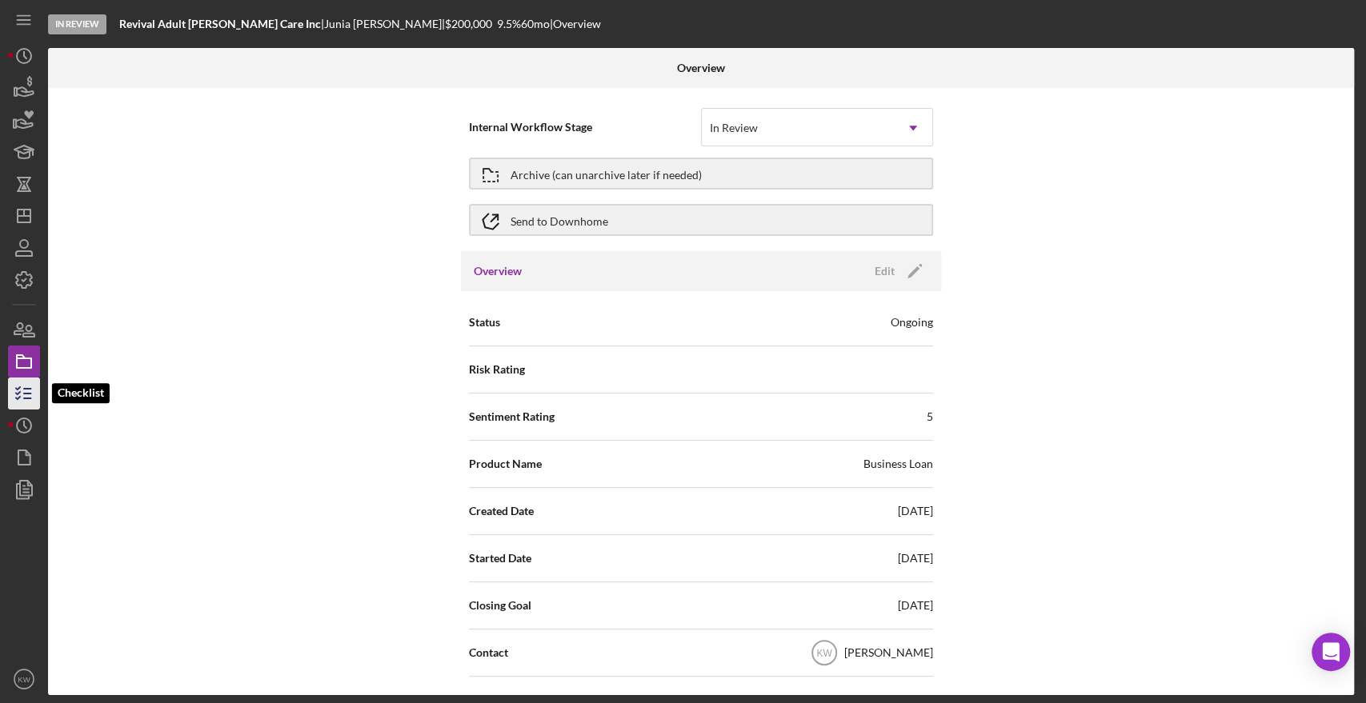
click at [28, 400] on icon "button" at bounding box center [24, 394] width 40 height 40
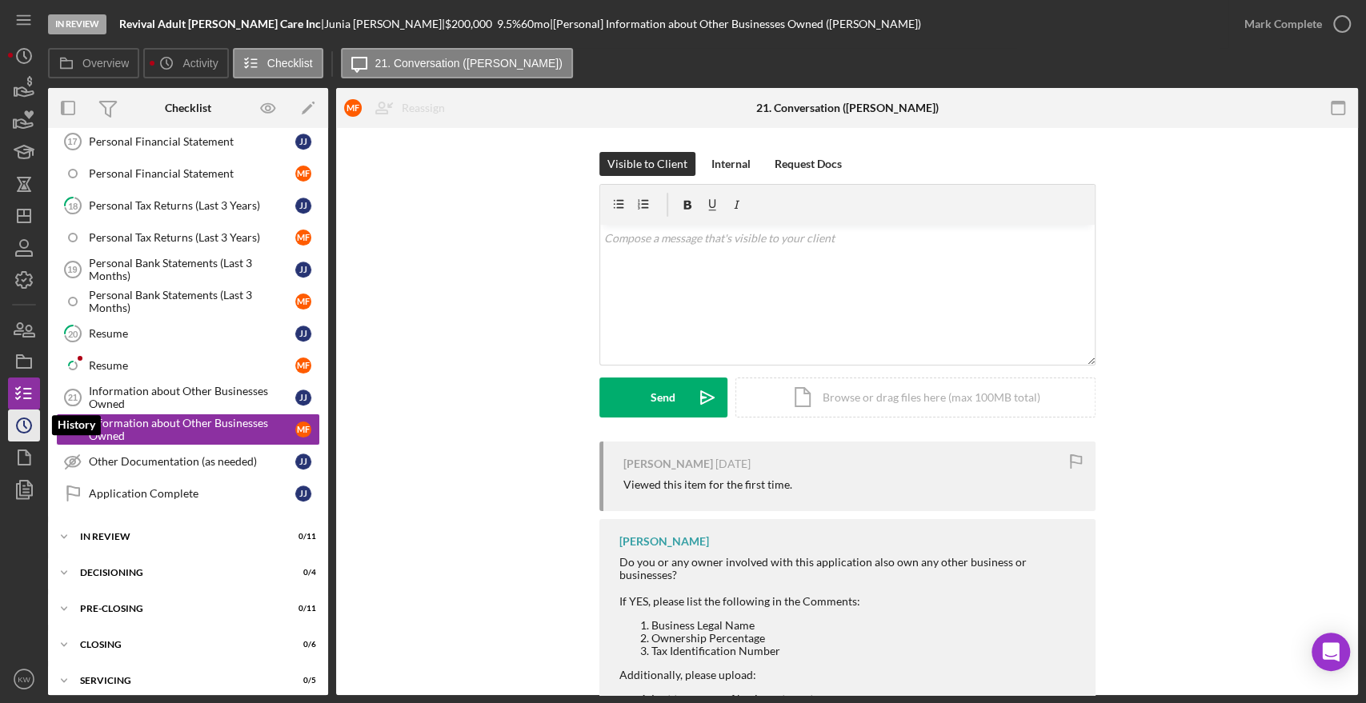
scroll to position [911, 0]
click at [25, 422] on icon "Icon/History" at bounding box center [24, 426] width 40 height 40
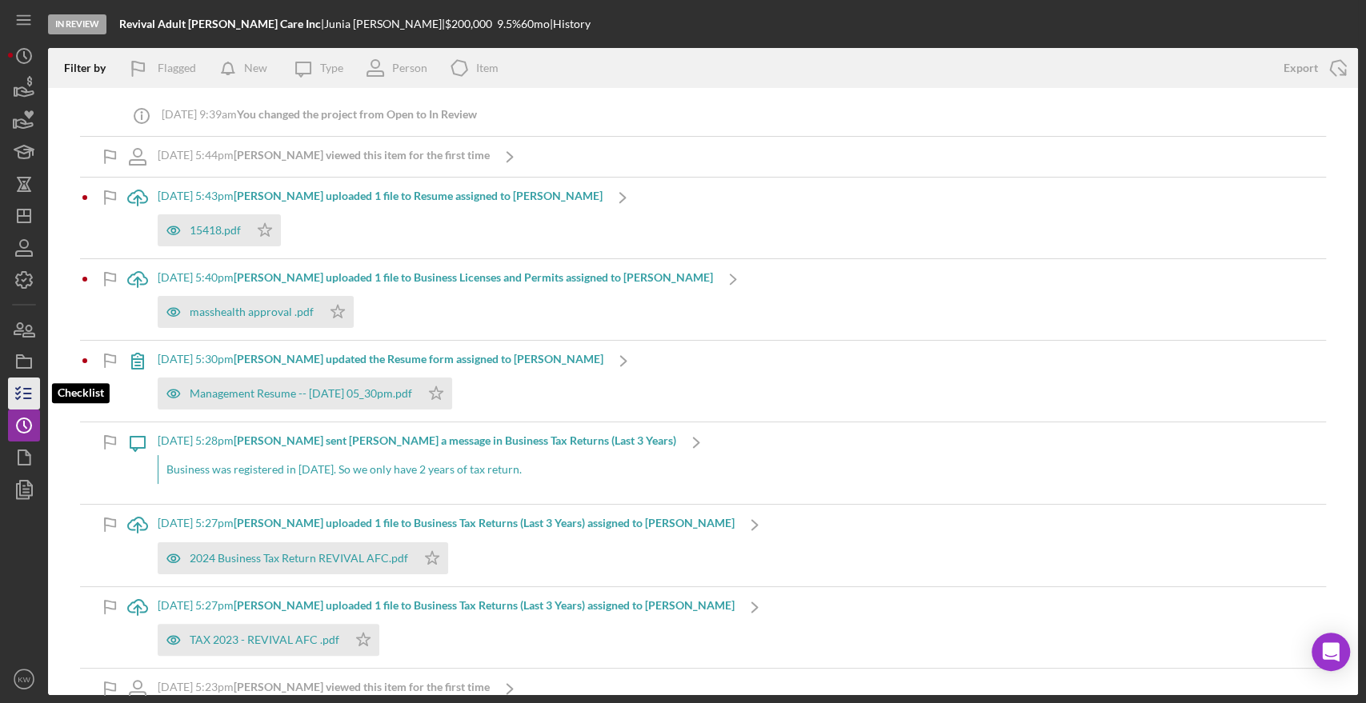
click at [16, 389] on polyline "button" at bounding box center [18, 388] width 4 height 2
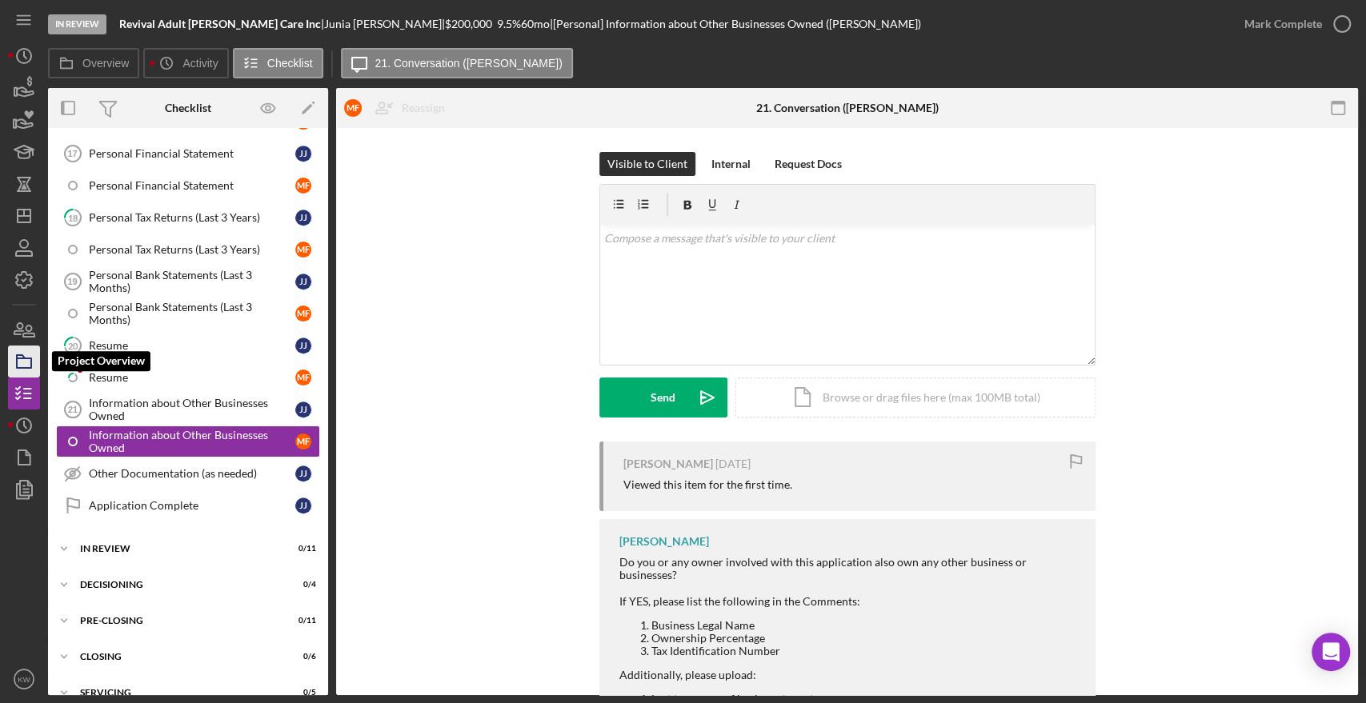
scroll to position [910, 0]
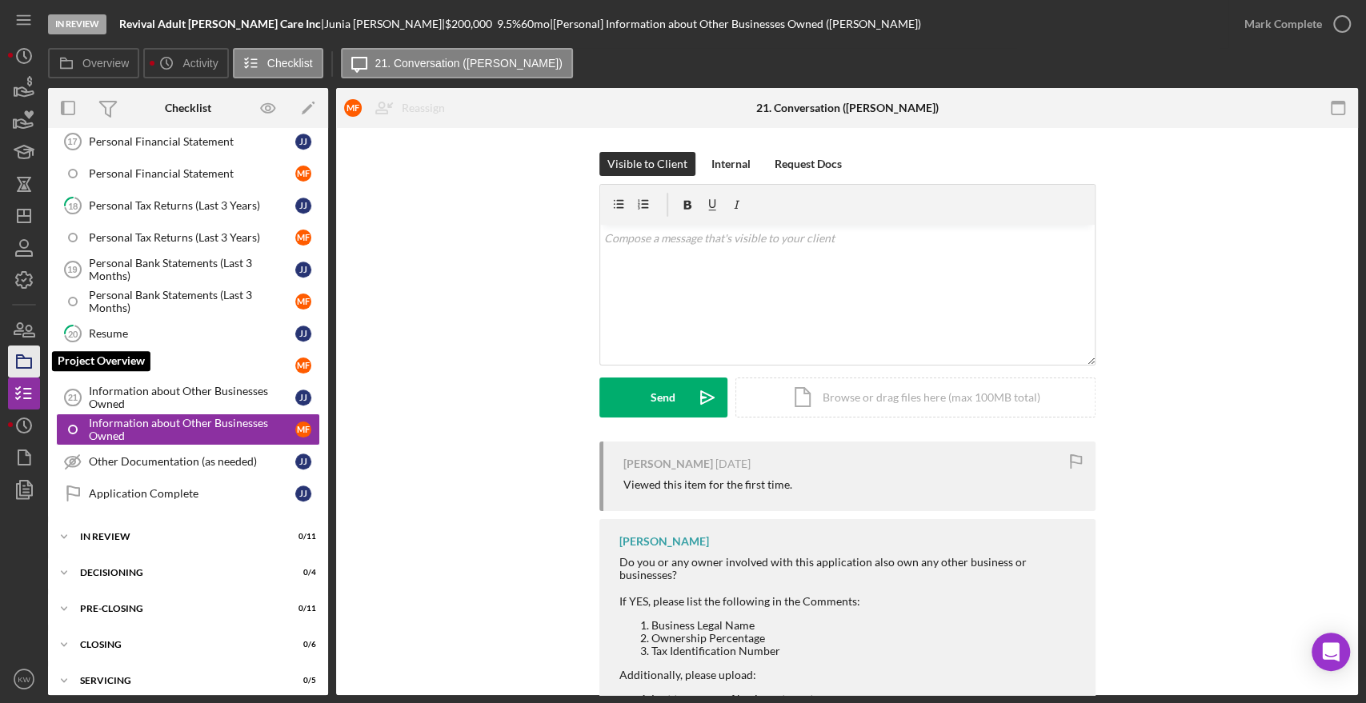
click at [12, 364] on icon "button" at bounding box center [24, 362] width 40 height 40
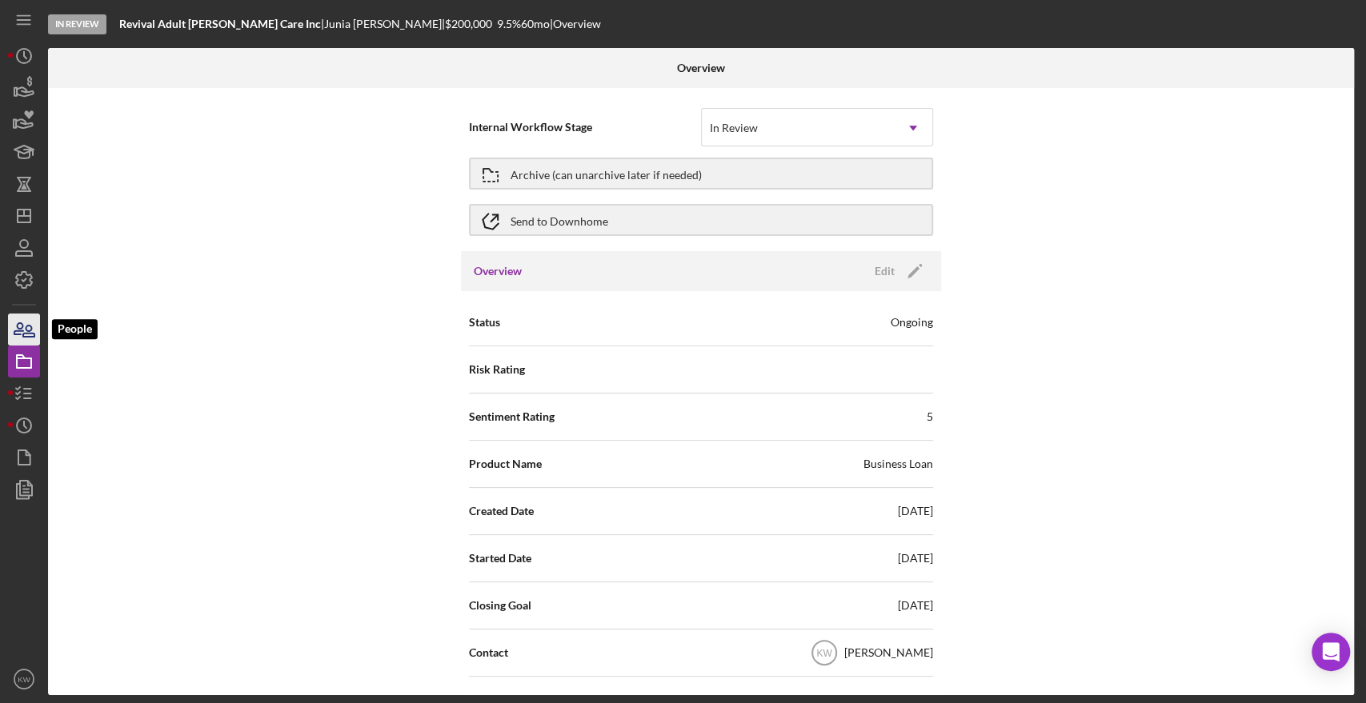
click at [12, 338] on icon "button" at bounding box center [24, 330] width 40 height 40
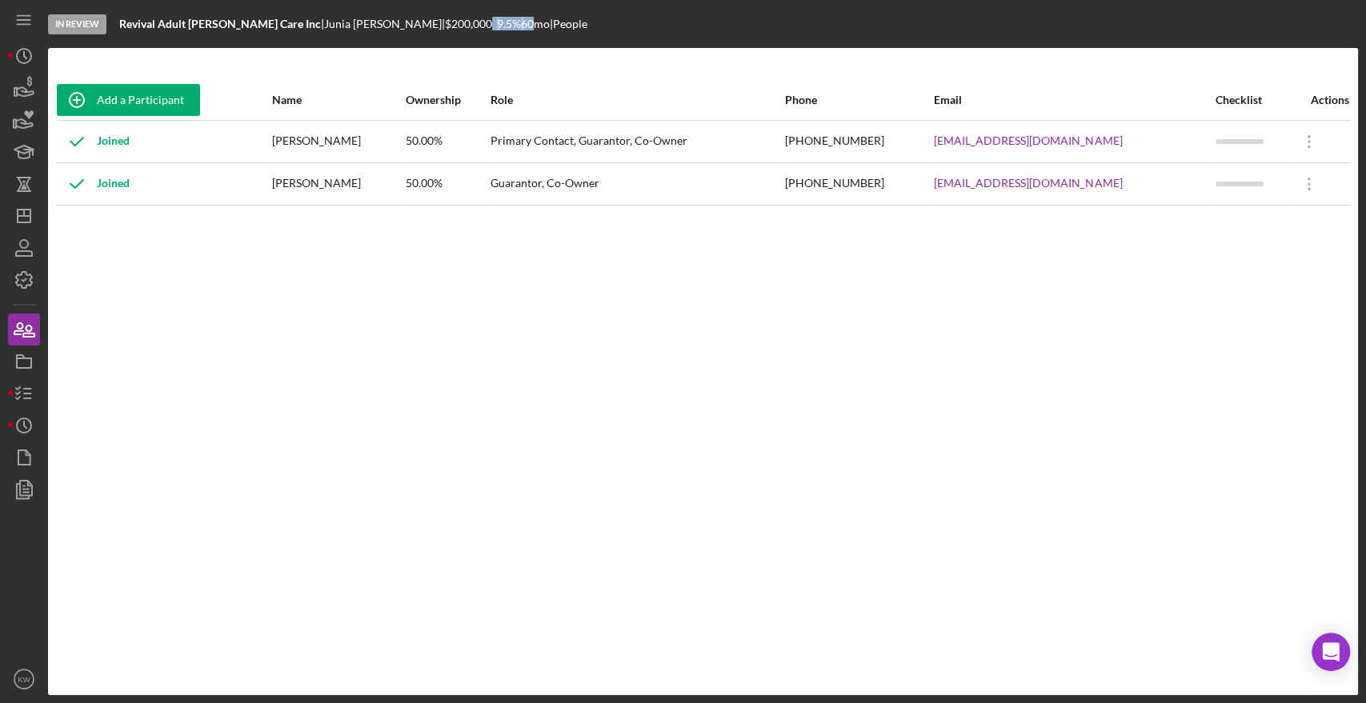
drag, startPoint x: 365, startPoint y: 22, endPoint x: 442, endPoint y: 22, distance: 76.8
click at [442, 22] on div "Revival Adult Foster Care Inc | Junia Joseph | $200,000 $200,000 9.5 % 60 mo | …" at bounding box center [353, 24] width 468 height 13
drag, startPoint x: 447, startPoint y: 23, endPoint x: 365, endPoint y: 26, distance: 82.4
click at [365, 26] on div "Revival Adult Foster Care Inc | Junia Joseph | $200,000 $200,000 9.5 % 60 mo | …" at bounding box center [360, 24] width 482 height 14
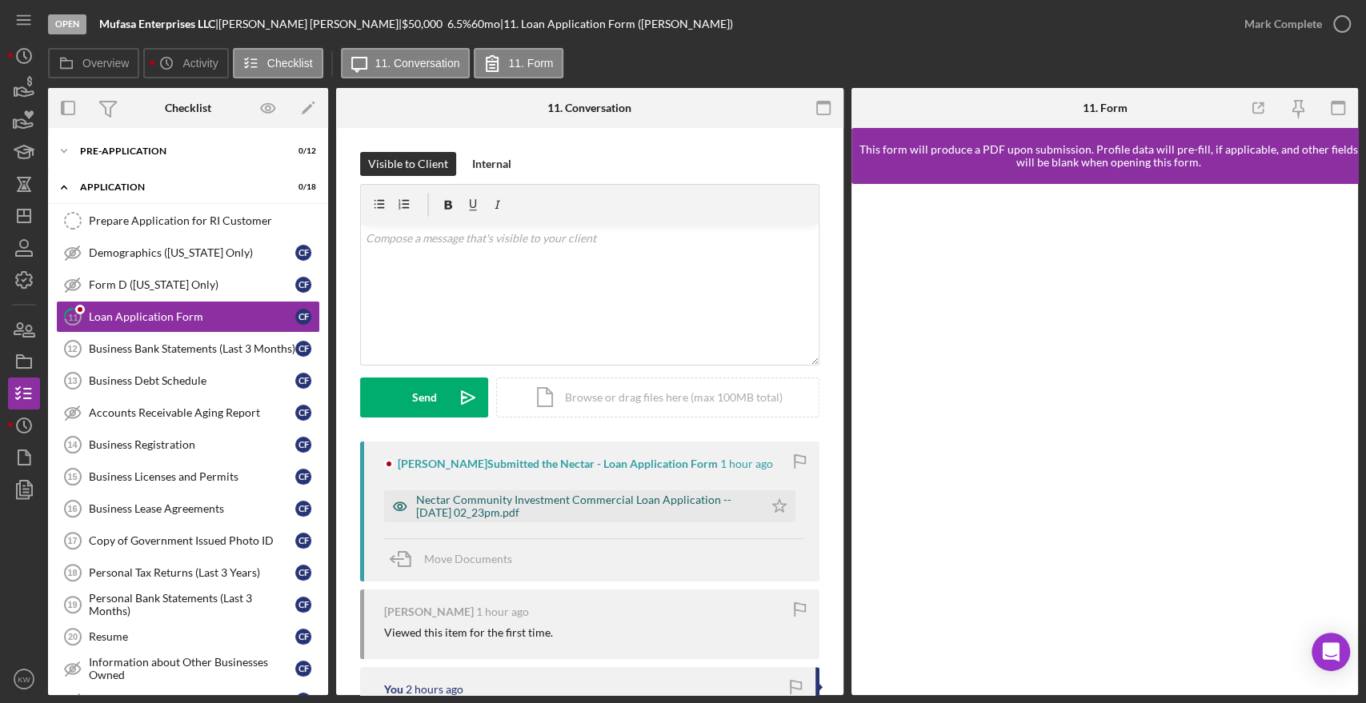
click at [499, 509] on div "Nectar Community Investment Commercial Loan Application -- [DATE] 02_23pm.pdf" at bounding box center [585, 507] width 339 height 26
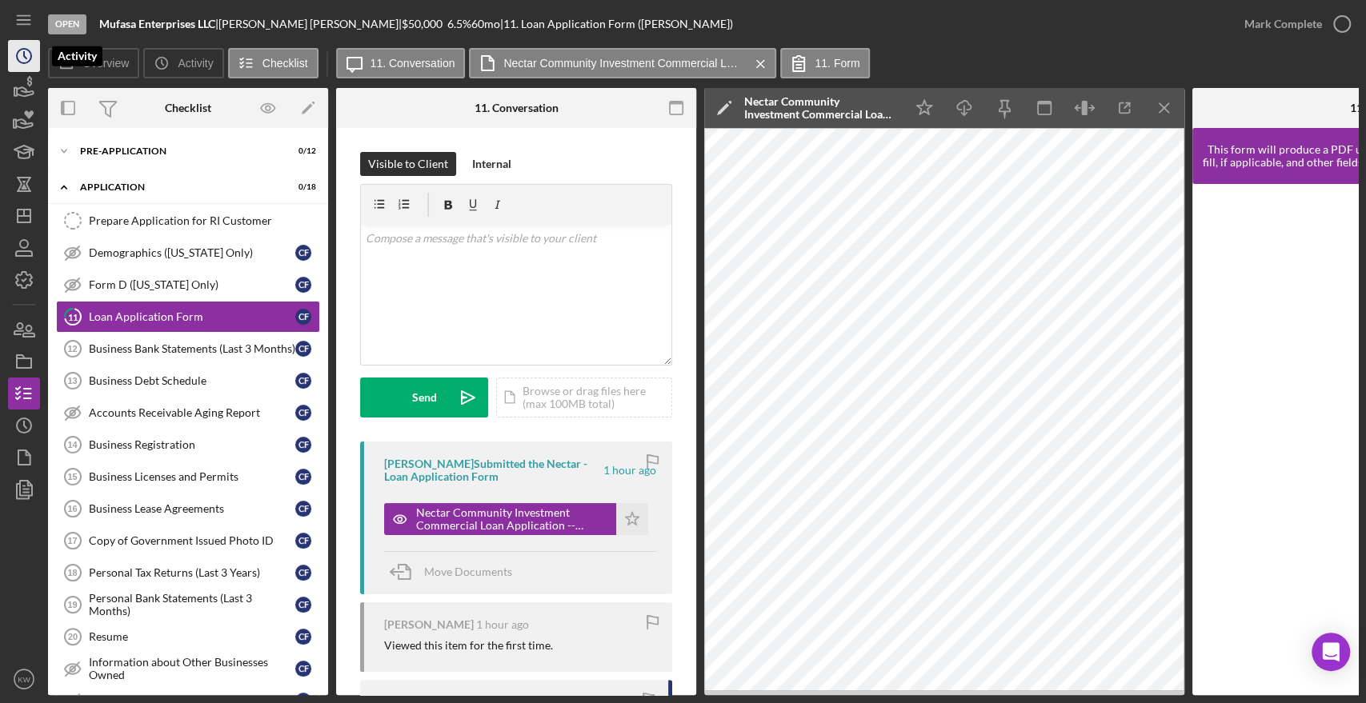
click at [16, 46] on icon "Icon/History" at bounding box center [24, 56] width 40 height 40
